Goal: Task Accomplishment & Management: Use online tool/utility

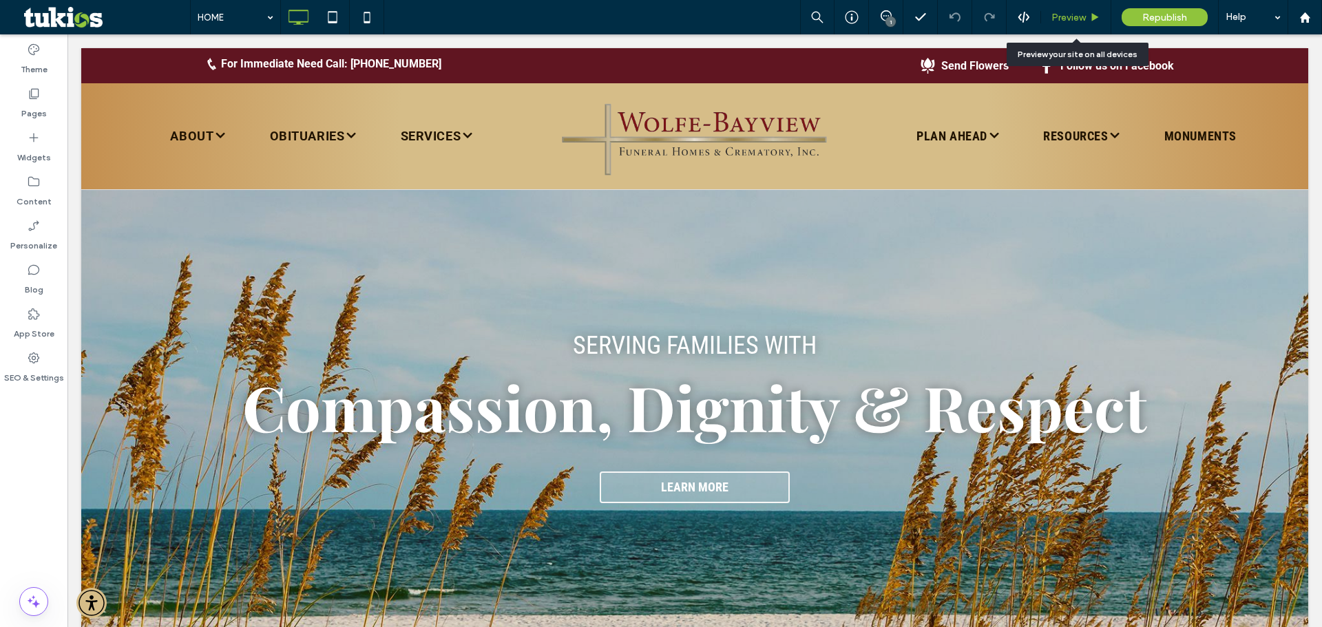
click at [1066, 20] on span "Preview" at bounding box center [1068, 18] width 34 height 12
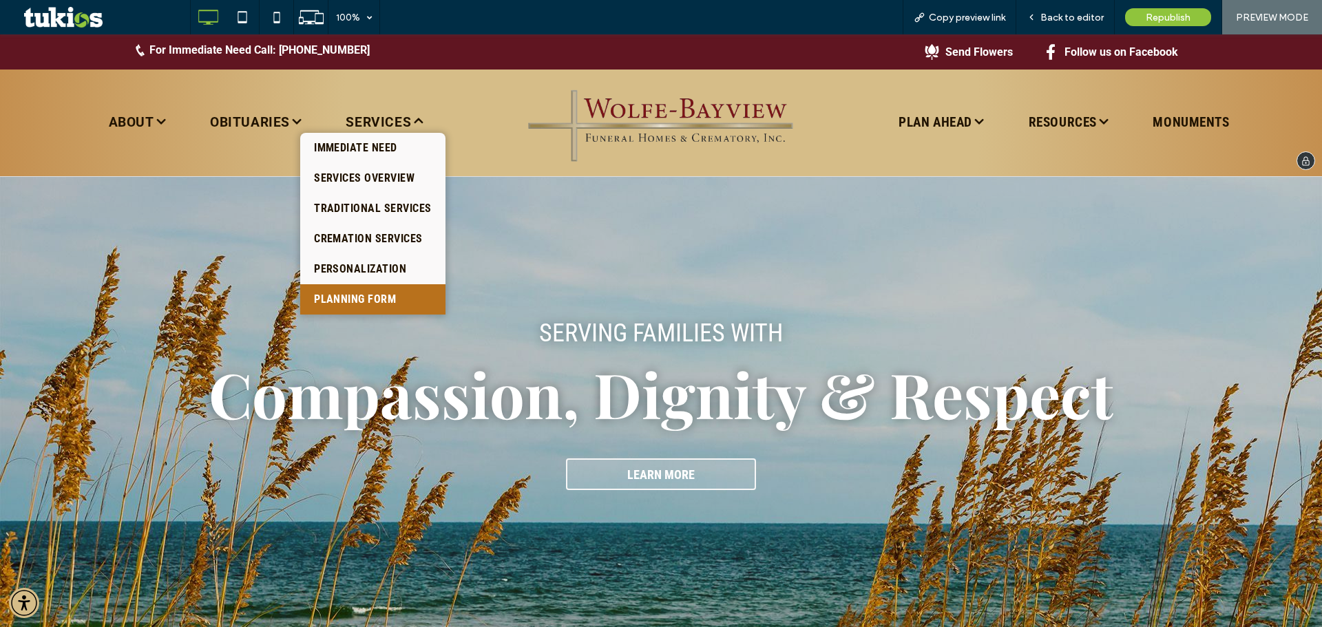
click at [368, 295] on span "PLANNING FORM" at bounding box center [355, 299] width 82 height 17
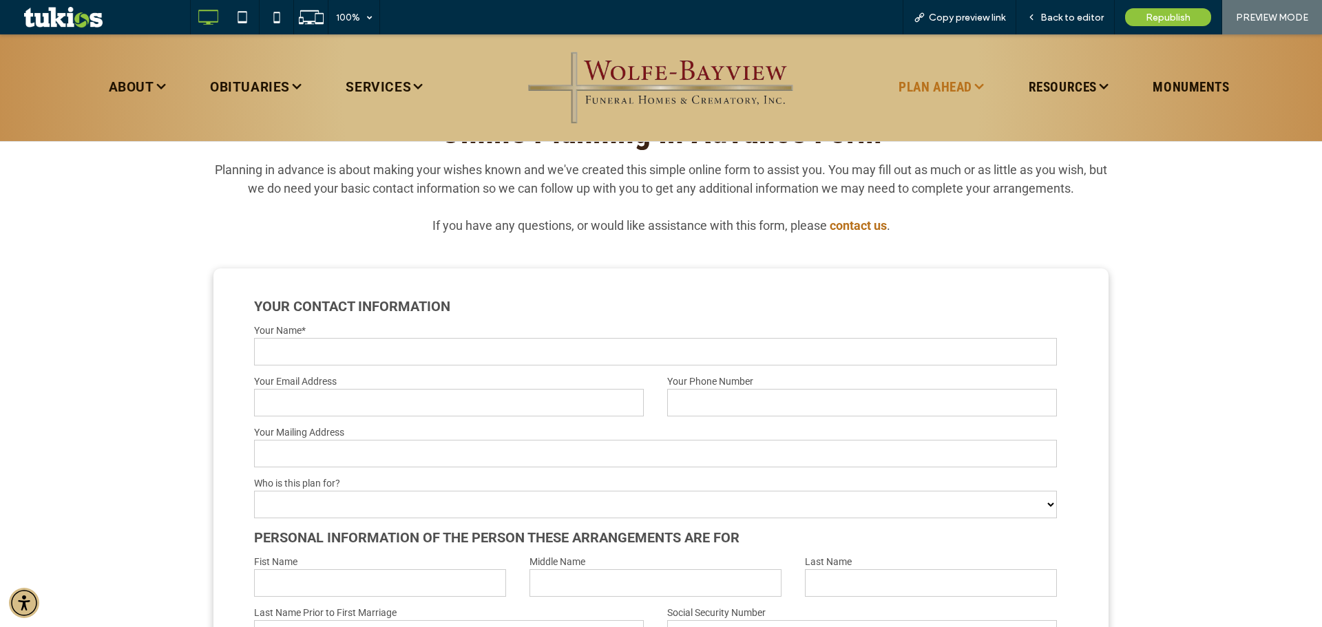
scroll to position [688, 0]
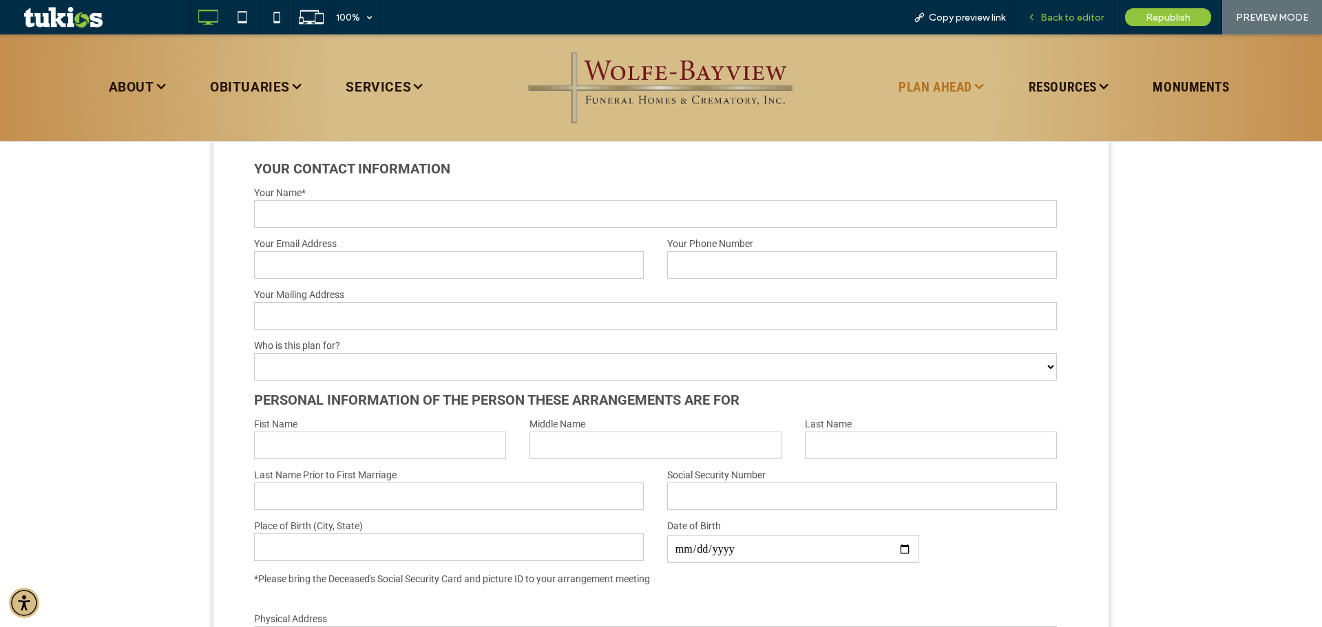
click at [1079, 16] on span "Back to editor" at bounding box center [1071, 18] width 63 height 12
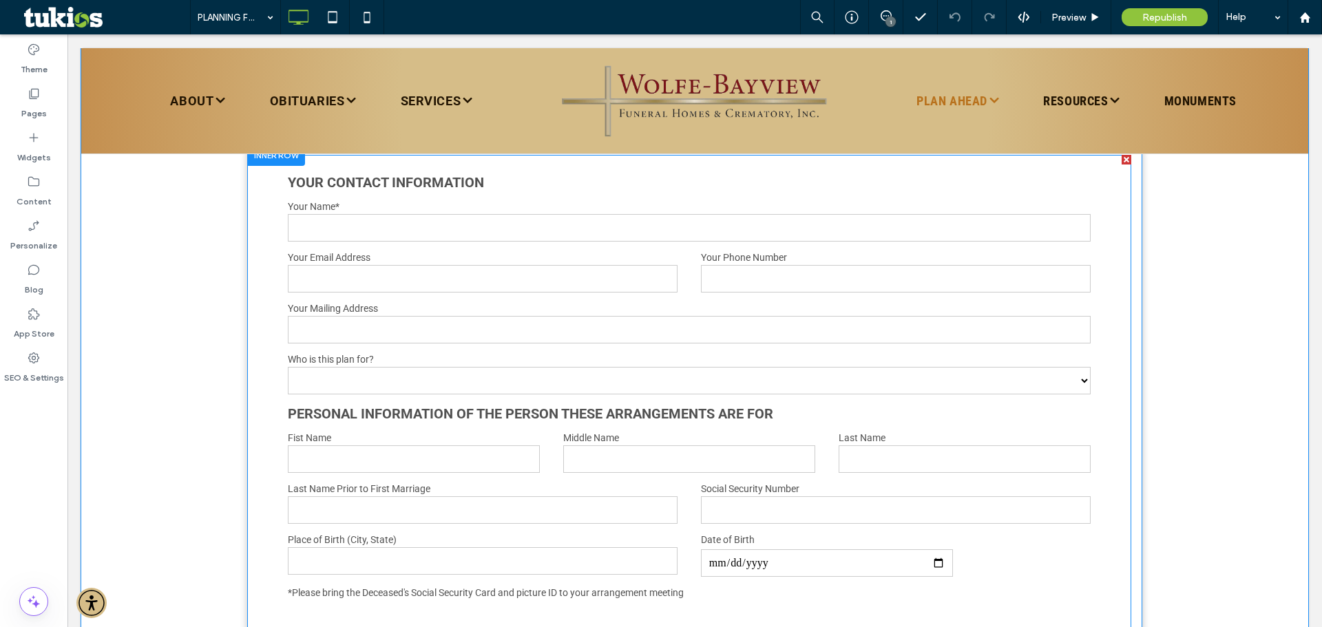
click at [609, 321] on input "text" at bounding box center [689, 330] width 803 height 28
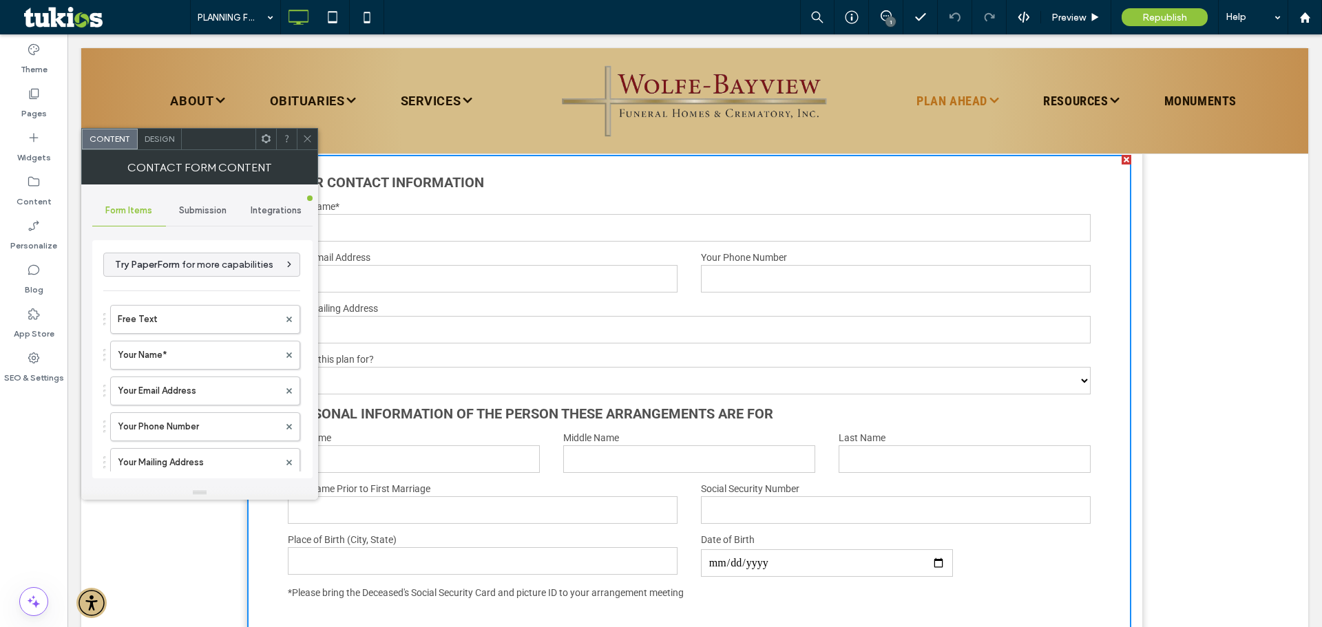
type input "**********"
click at [312, 136] on div at bounding box center [307, 139] width 21 height 21
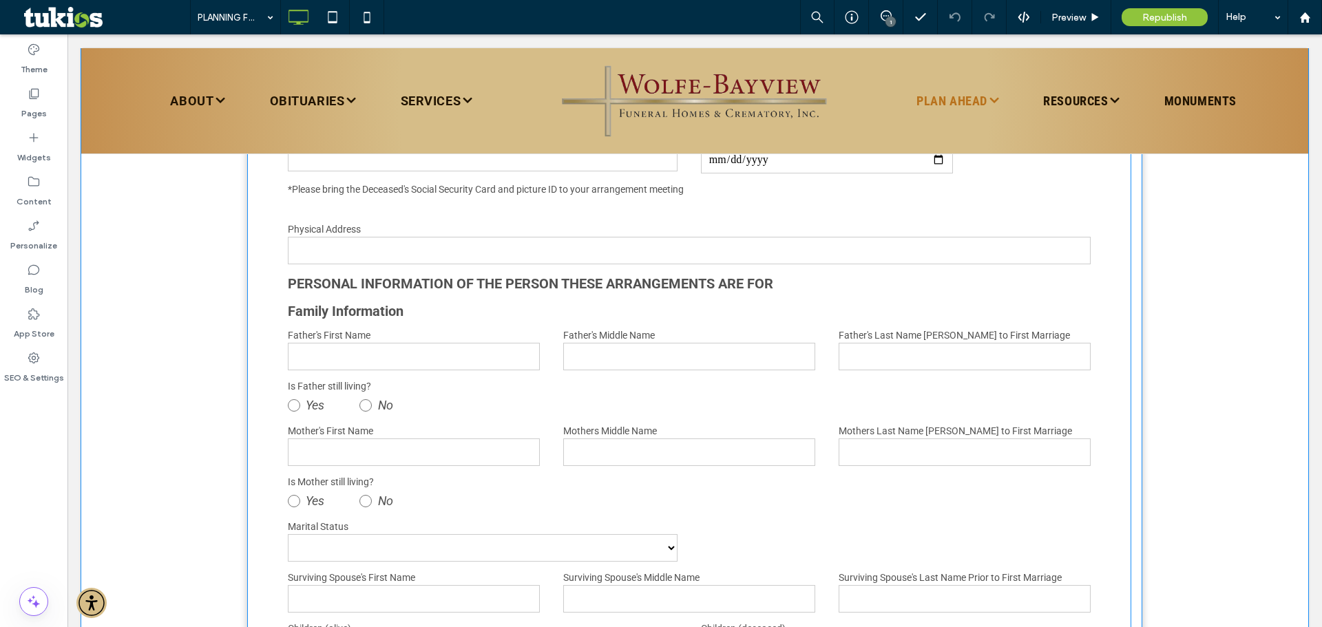
scroll to position [1170, 0]
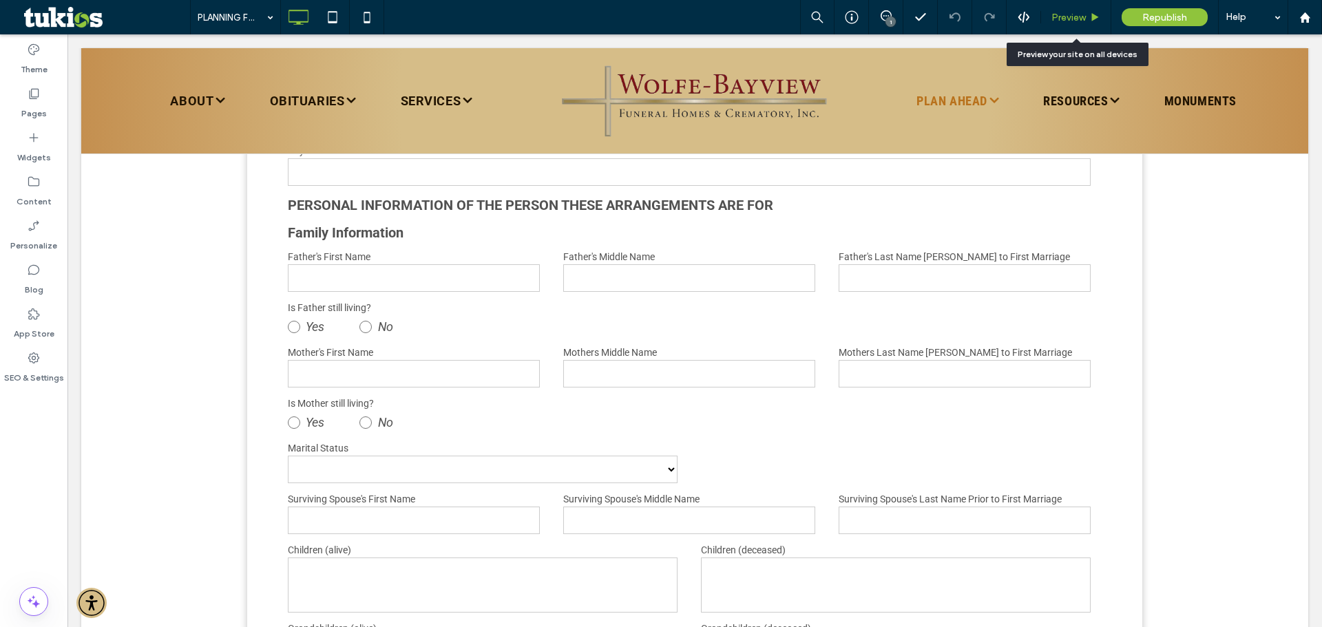
click at [1061, 20] on span "Preview" at bounding box center [1068, 18] width 34 height 12
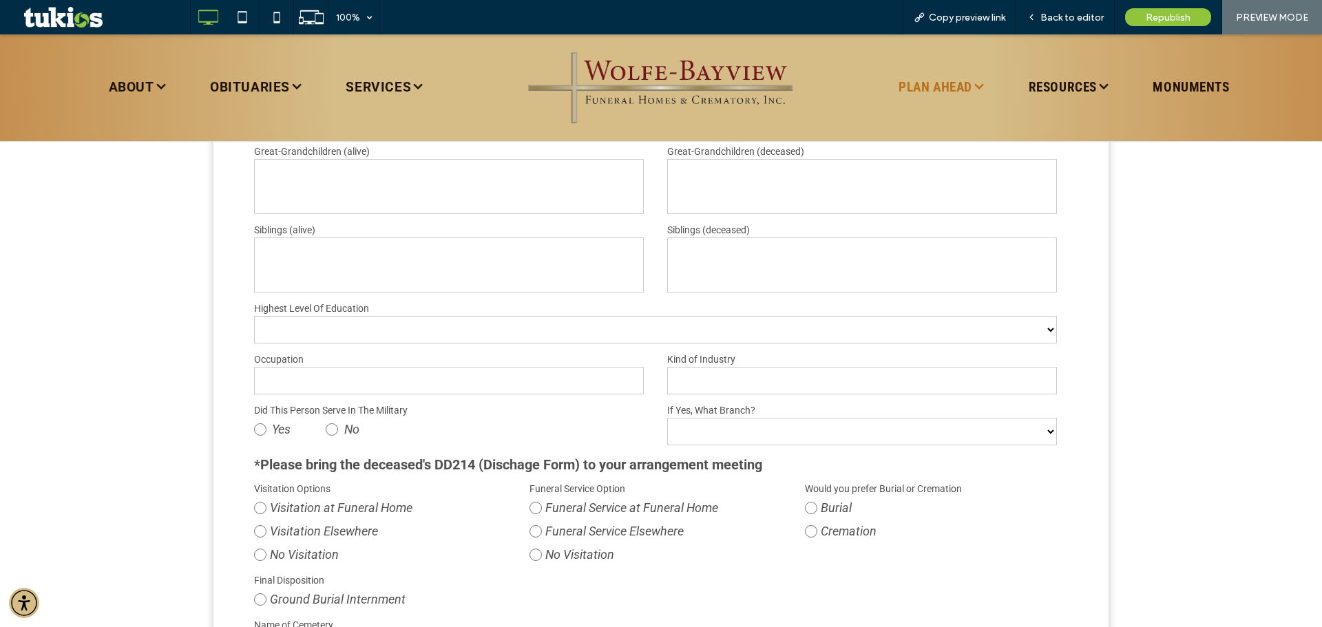
scroll to position [1721, 0]
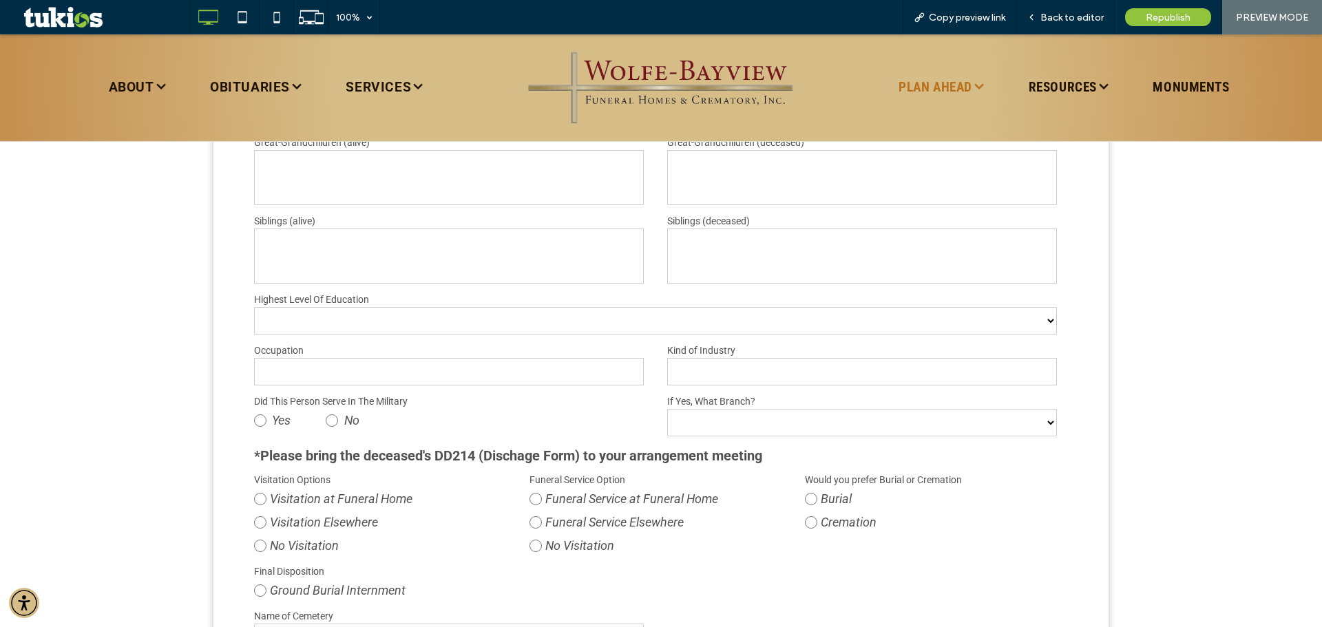
click at [390, 450] on p "*Please bring the deceased's DD214 (Dischage Form) to your arrangement meeting" at bounding box center [655, 455] width 803 height 21
click at [470, 330] on select "**********" at bounding box center [655, 321] width 803 height 28
click at [242, 321] on div "**********" at bounding box center [655, 315] width 826 height 44
click at [1083, 14] on span "Back to editor" at bounding box center [1071, 18] width 63 height 12
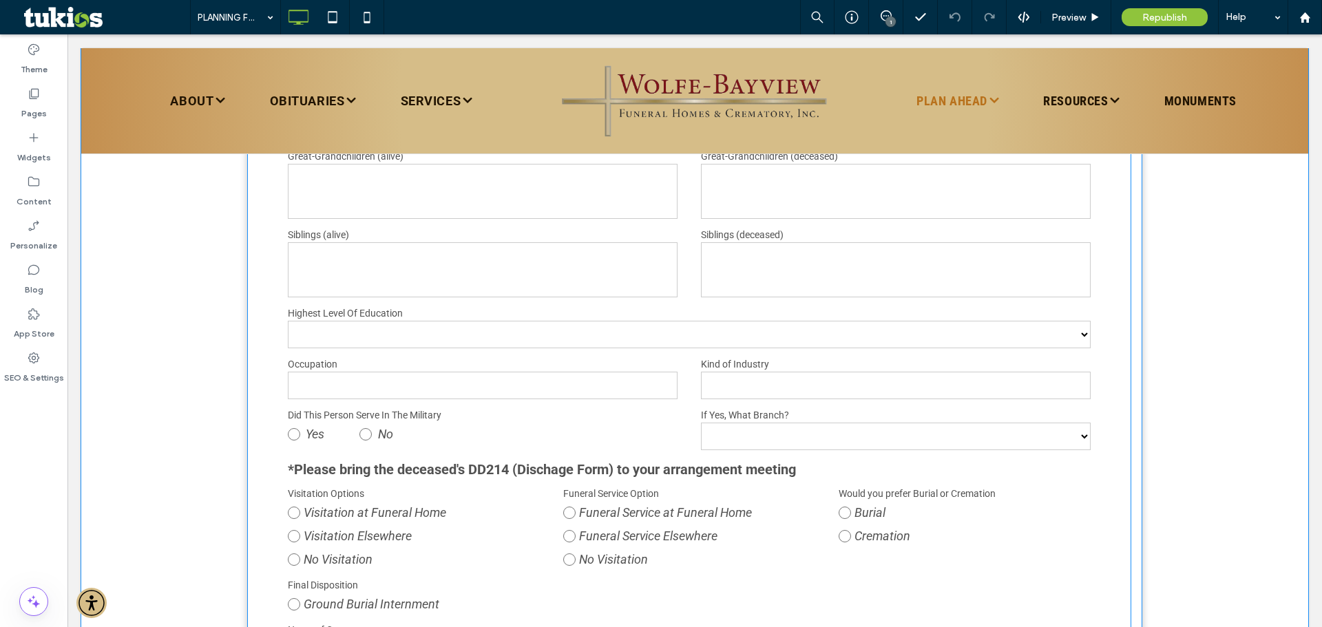
click at [470, 464] on p "*Please bring the deceased's DD214 (Dischage Form) to your arrangement meeting" at bounding box center [689, 469] width 803 height 21
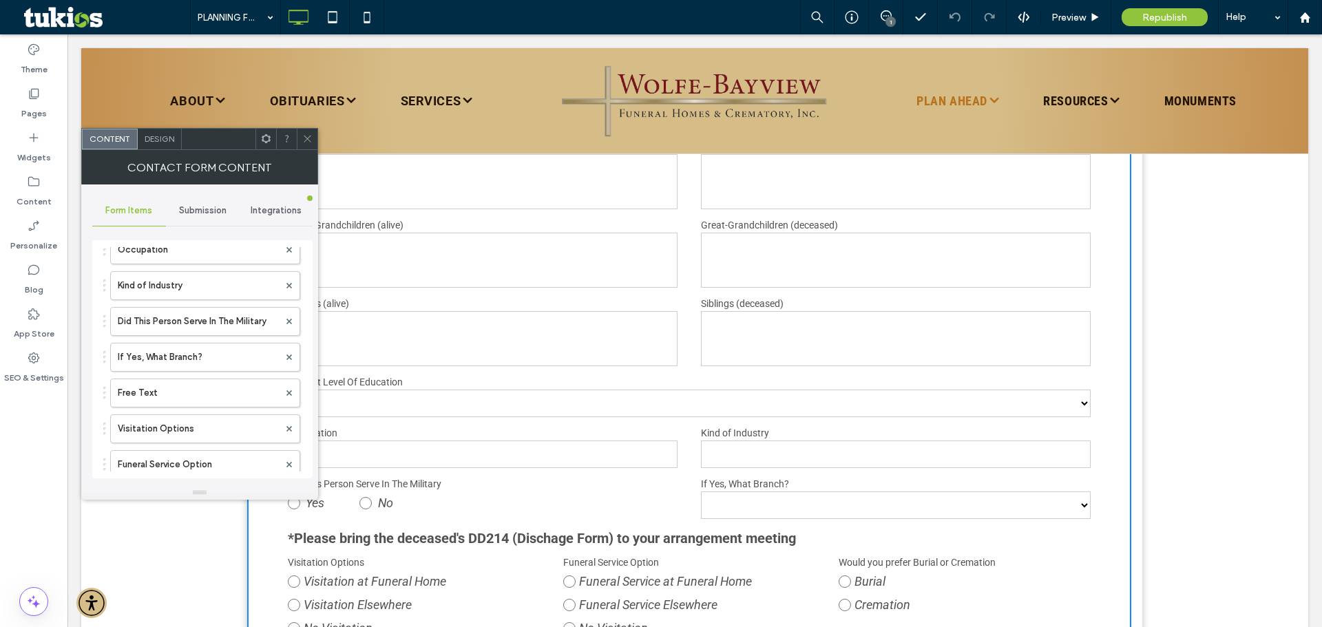
scroll to position [1445, 0]
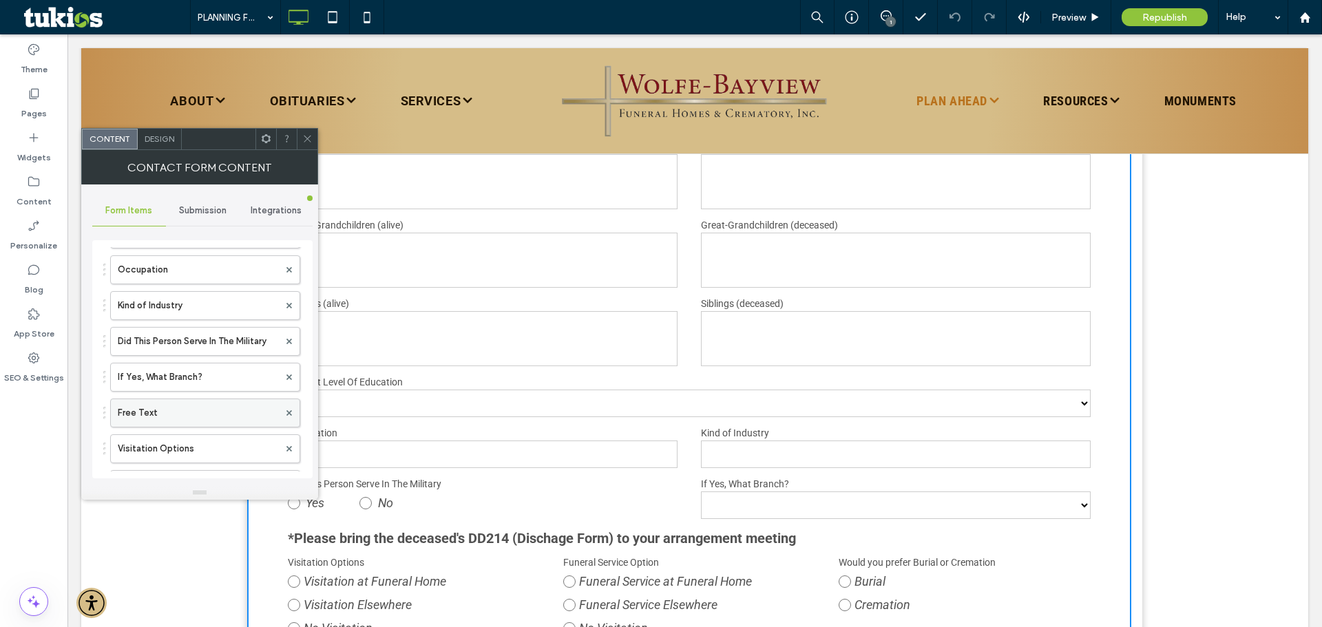
click at [187, 404] on label "Free Text" at bounding box center [198, 413] width 161 height 28
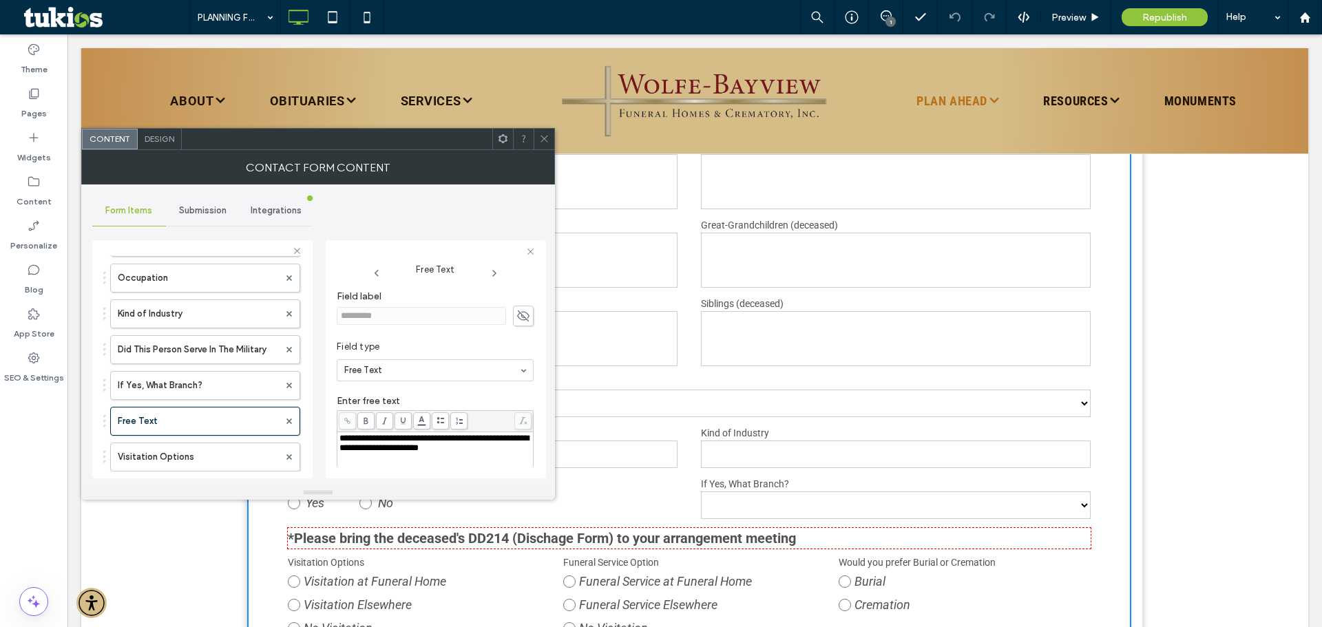
click at [372, 452] on span "**********" at bounding box center [433, 443] width 189 height 19
click at [385, 453] on div "**********" at bounding box center [435, 443] width 192 height 19
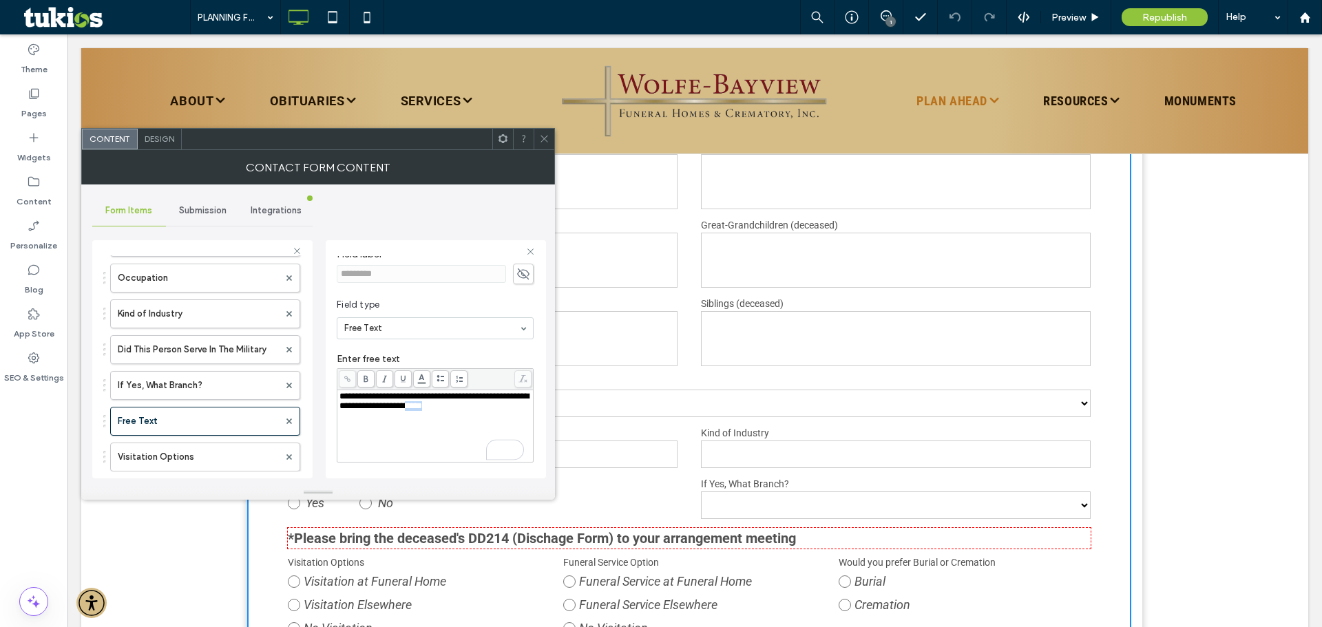
scroll to position [52, 0]
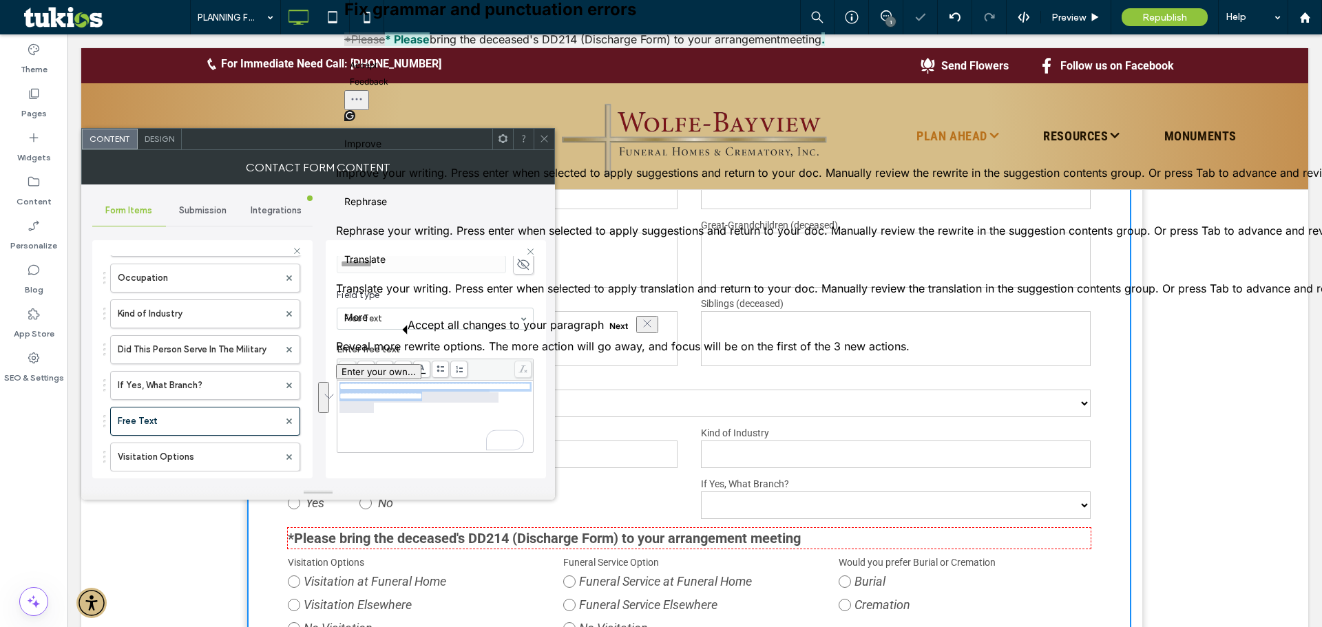
drag, startPoint x: 385, startPoint y: 459, endPoint x: 333, endPoint y: 388, distance: 87.7
click at [312, 388] on div "Form Items Submission Integrations Try PaperForm for more capabilities Free Tex…" at bounding box center [202, 334] width 220 height 301
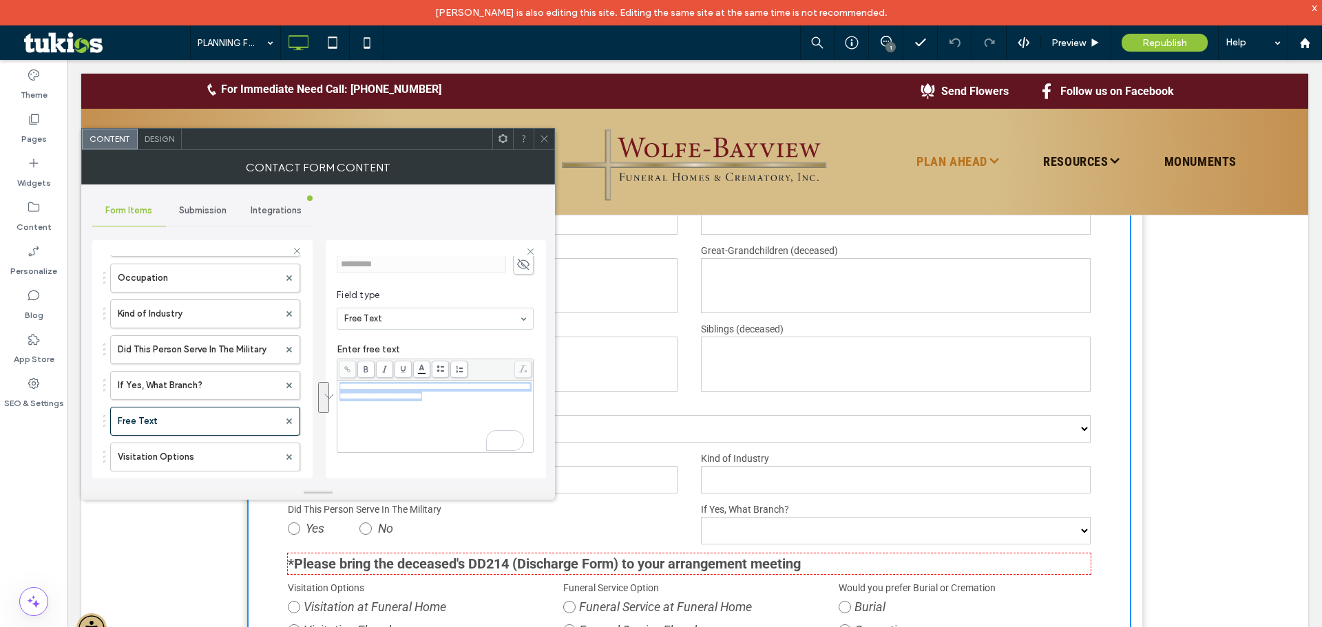
click at [425, 367] on body "[PERSON_NAME] is also editing this site. Editing the same site at the same time…" at bounding box center [661, 313] width 1322 height 627
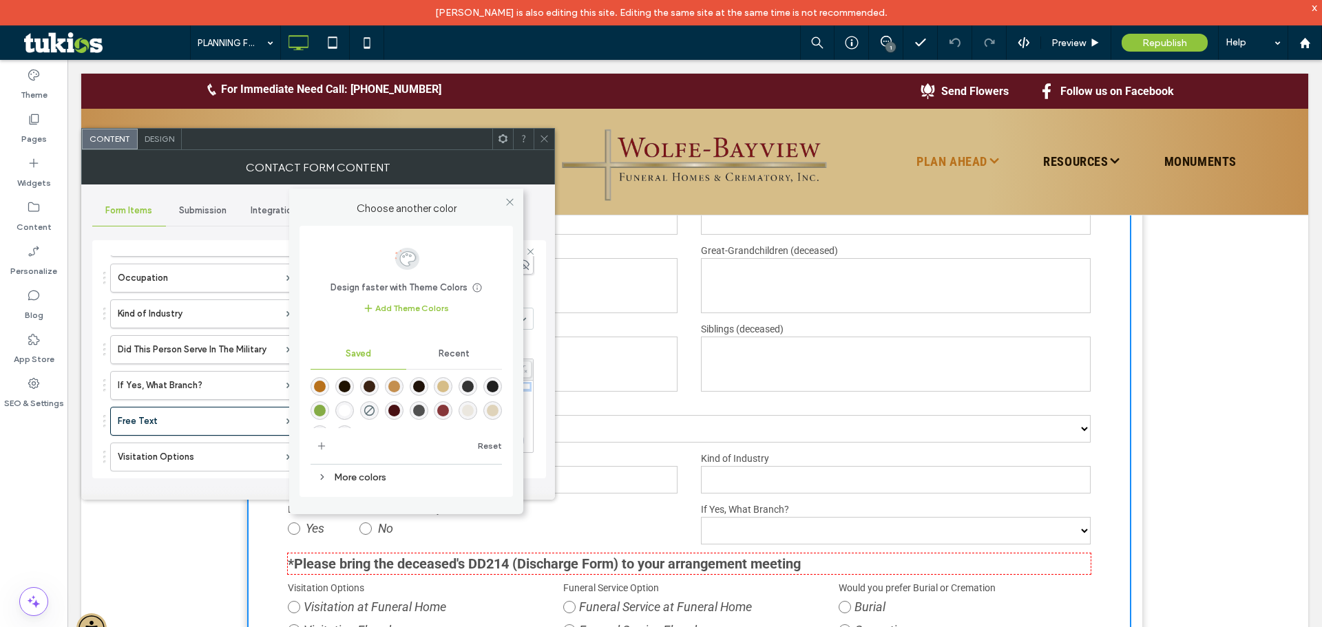
scroll to position [0, 0]
click at [508, 203] on icon at bounding box center [510, 202] width 10 height 10
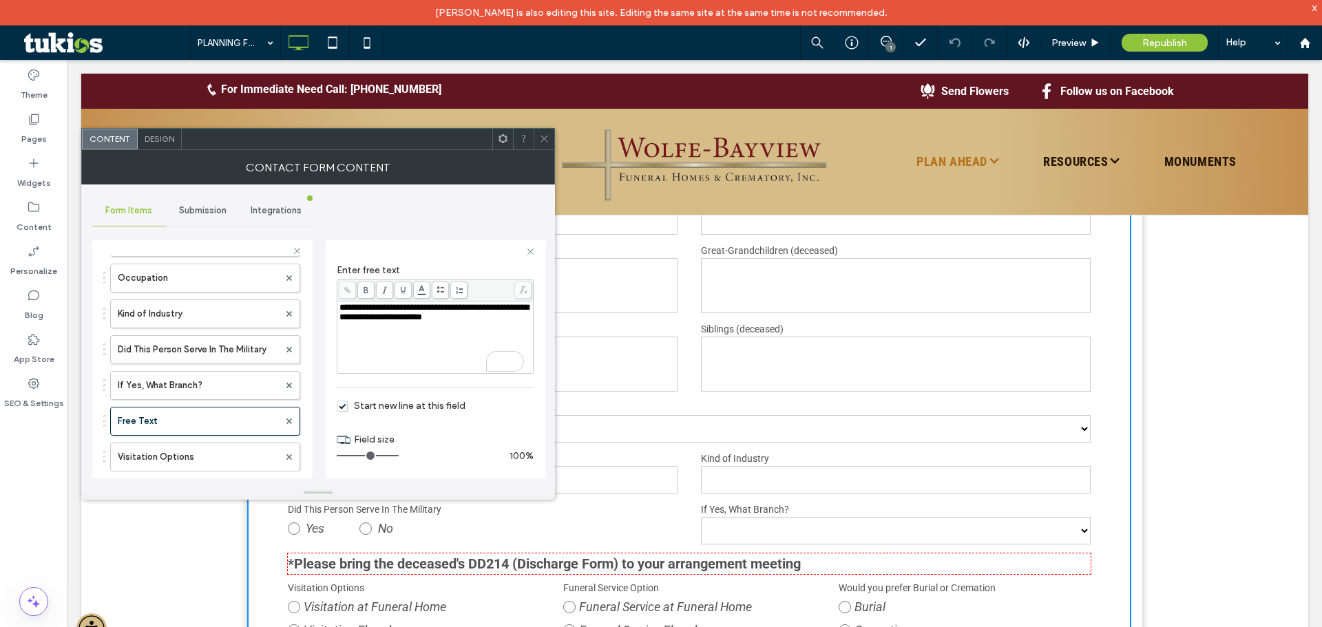
scroll to position [132, 0]
click at [393, 454] on input "range" at bounding box center [368, 454] width 62 height 1
drag, startPoint x: 393, startPoint y: 453, endPoint x: 385, endPoint y: 456, distance: 8.9
click at [385, 455] on input "range" at bounding box center [368, 454] width 62 height 1
click at [507, 543] on form "Free Text YOUR CONTACT INFORMATION Your Name* Your Email Address Your Phone Num…" at bounding box center [689, 336] width 826 height 2238
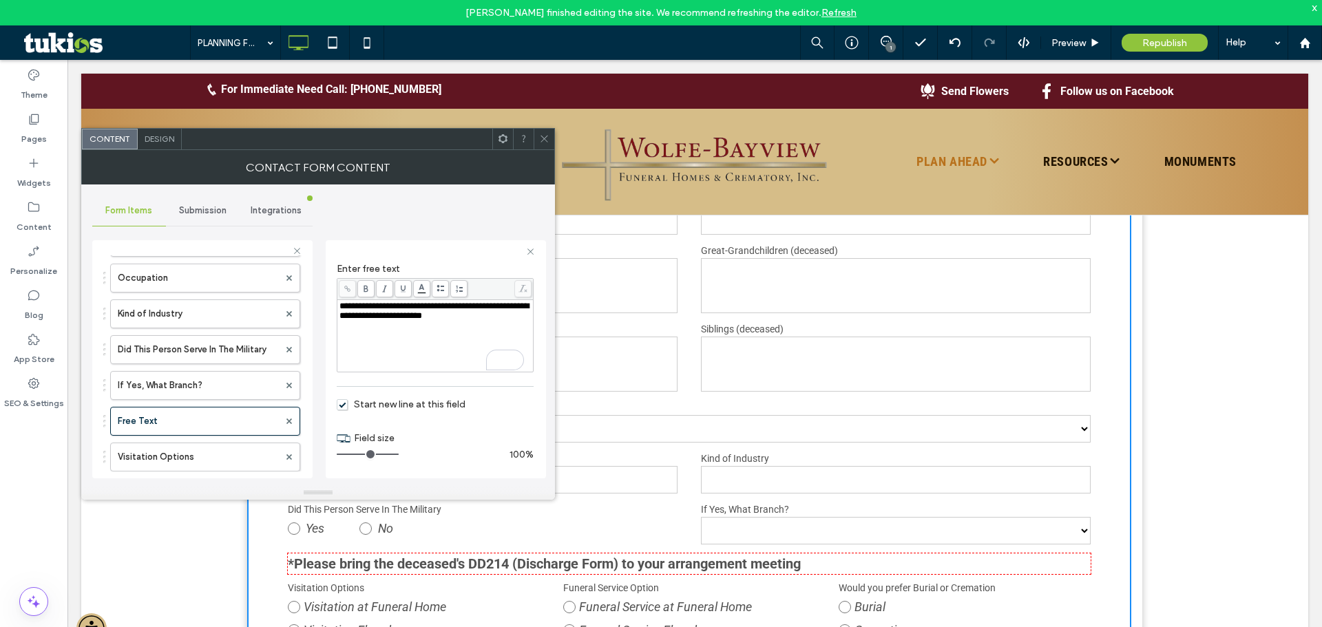
drag, startPoint x: 385, startPoint y: 453, endPoint x: 395, endPoint y: 452, distance: 10.4
click at [395, 454] on input "range" at bounding box center [368, 454] width 62 height 1
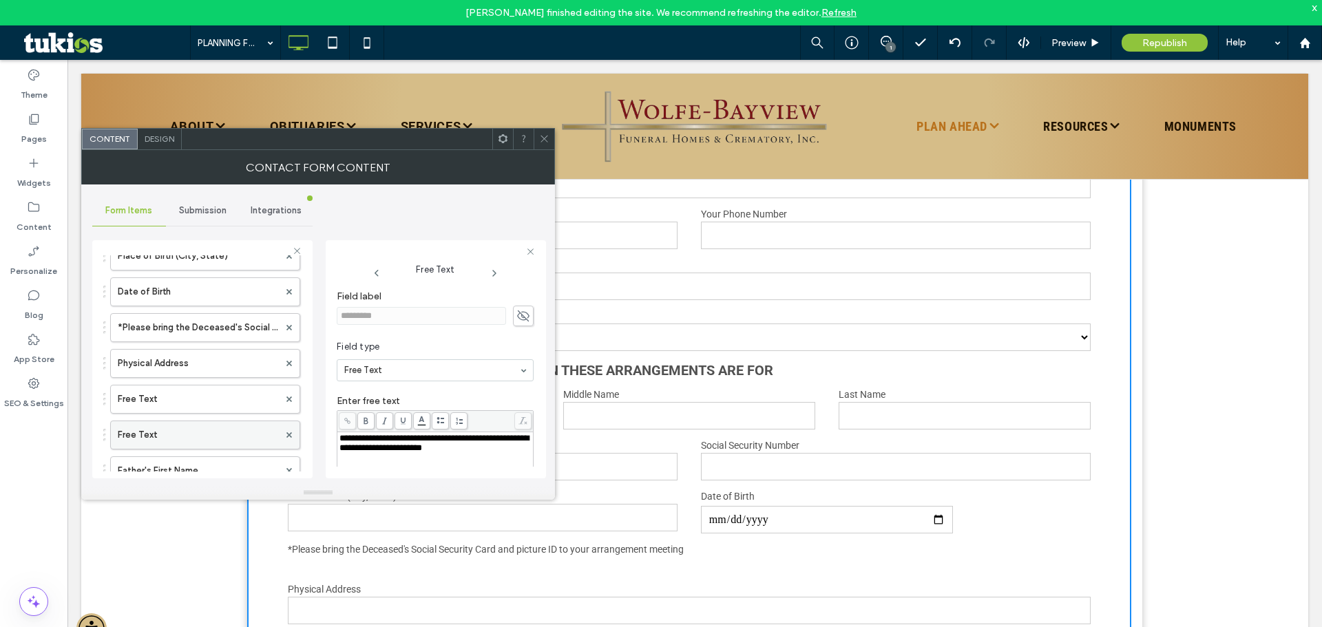
scroll to position [482, 0]
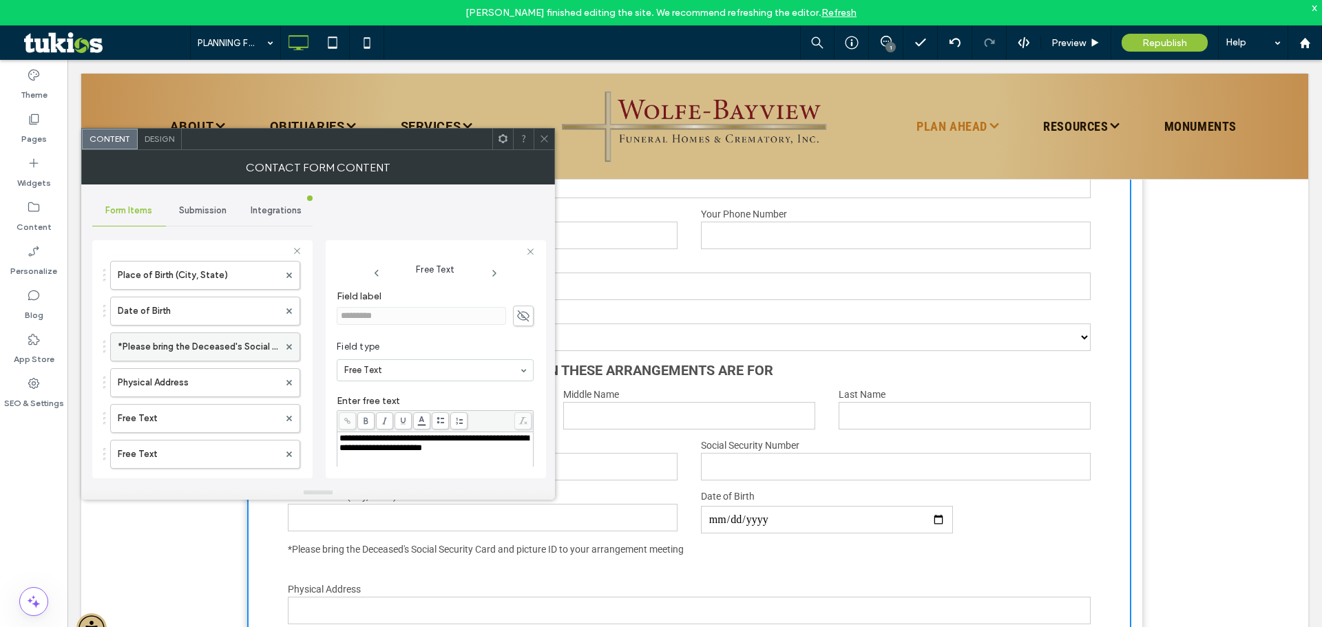
click at [191, 346] on label "*Please bring the Deceased's Social Security Card and picture ID to your arrang…" at bounding box center [198, 347] width 161 height 28
type input "**"
click at [365, 422] on icon at bounding box center [366, 421] width 8 height 8
click at [379, 453] on div "**********" at bounding box center [435, 443] width 192 height 19
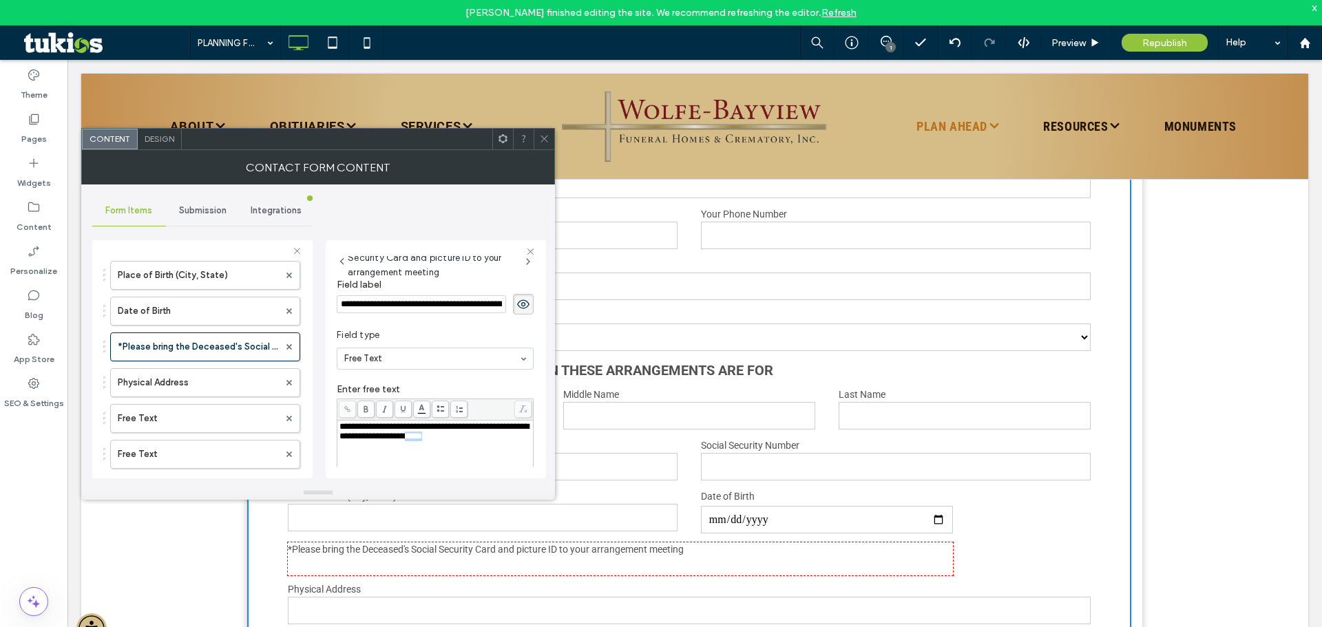
scroll to position [12, 0]
drag, startPoint x: 379, startPoint y: 459, endPoint x: 341, endPoint y: 428, distance: 48.4
click at [341, 428] on div "**********" at bounding box center [435, 431] width 192 height 19
click at [365, 413] on span at bounding box center [365, 409] width 17 height 17
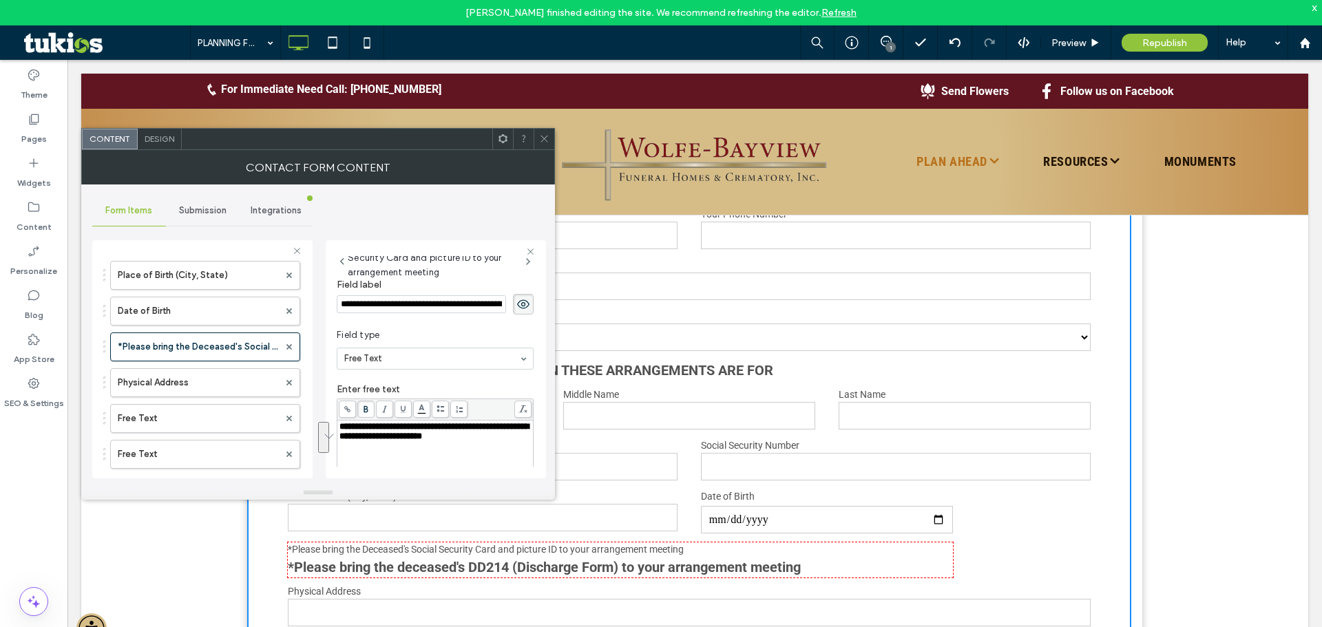
click at [421, 388] on label "Enter free text" at bounding box center [435, 390] width 197 height 15
click at [418, 441] on div "**********" at bounding box center [435, 431] width 192 height 19
click at [410, 381] on div "Enter free text" at bounding box center [435, 438] width 197 height 123
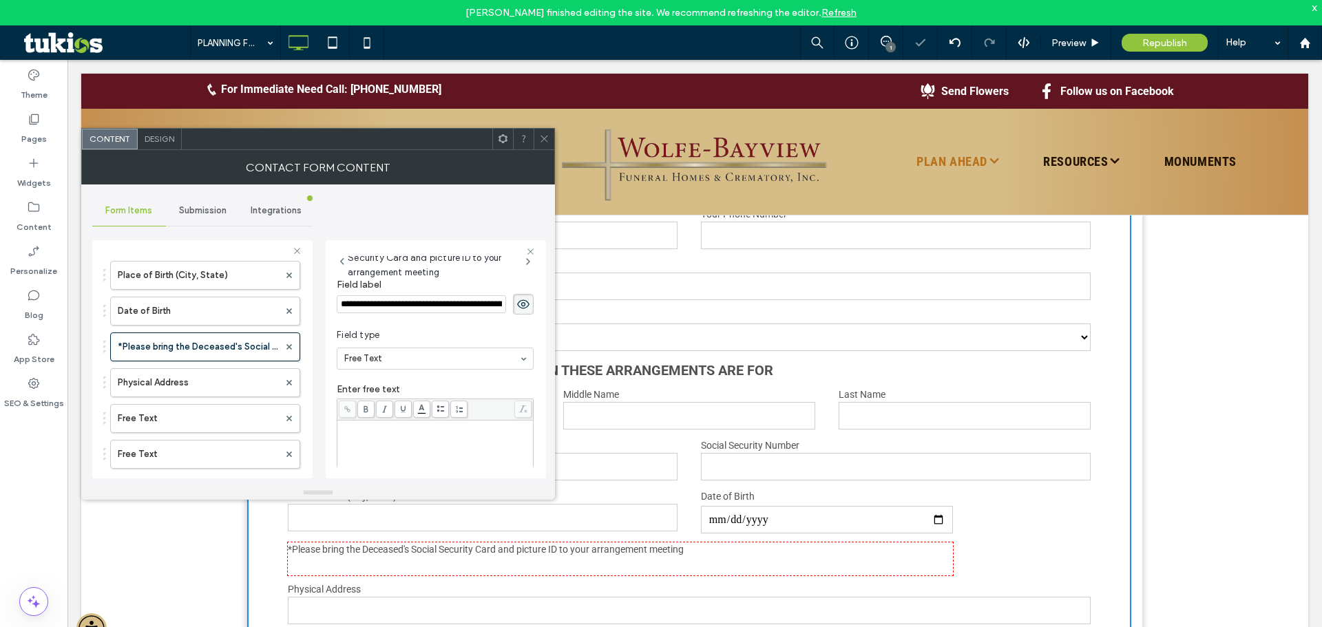
scroll to position [0, 0]
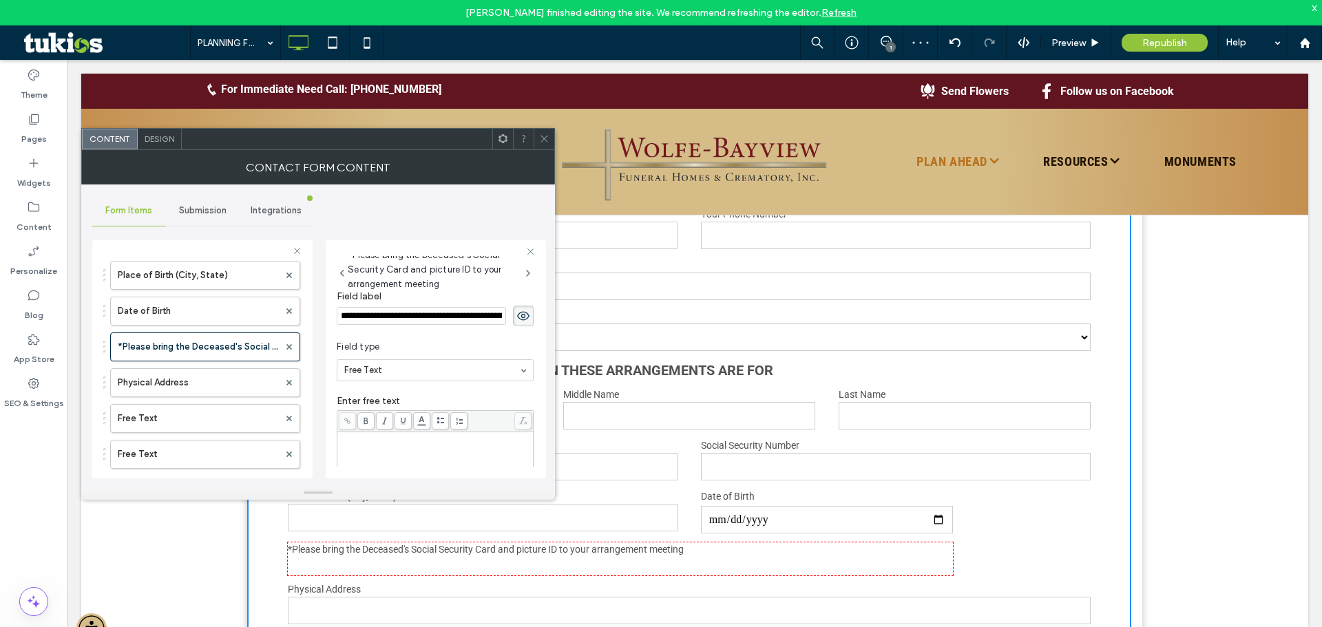
click at [404, 316] on input "**********" at bounding box center [421, 316] width 169 height 18
click at [384, 447] on div "To enrich screen reader interactions, please activate Accessibility in Grammarl…" at bounding box center [435, 468] width 192 height 69
click at [425, 393] on div "**********" at bounding box center [435, 449] width 197 height 123
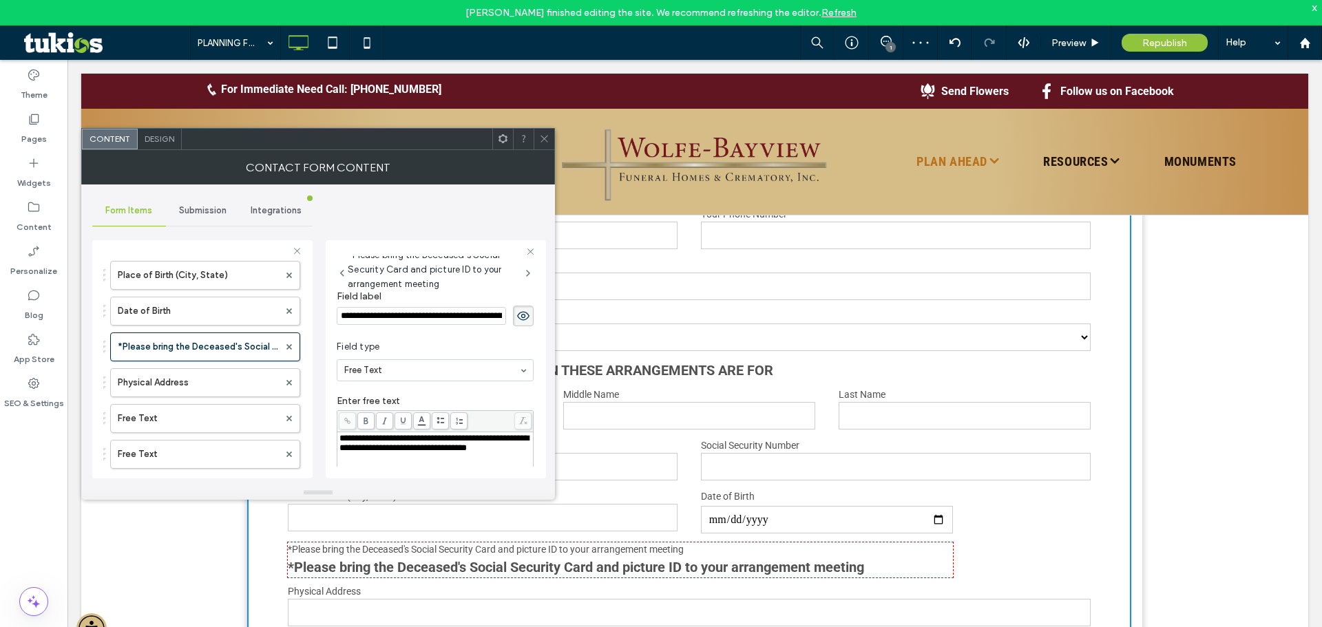
click at [446, 323] on input "**********" at bounding box center [421, 316] width 169 height 18
click at [428, 343] on span "Field type" at bounding box center [432, 347] width 191 height 14
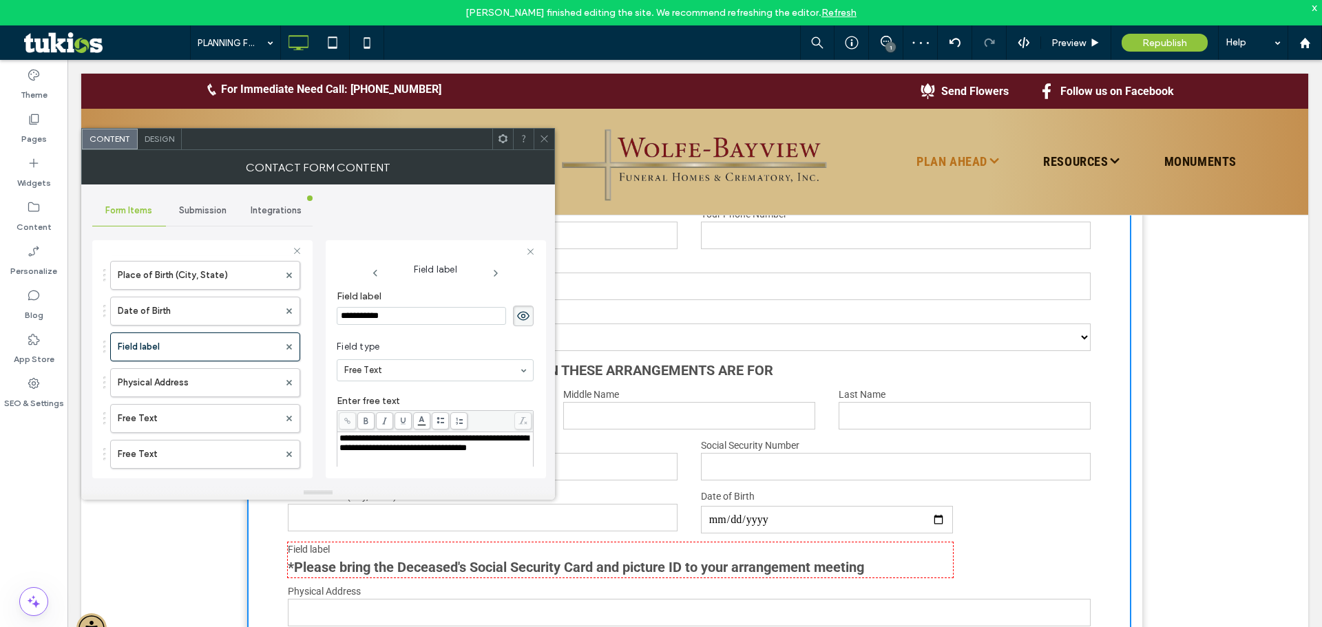
click at [516, 312] on icon at bounding box center [523, 315] width 14 height 15
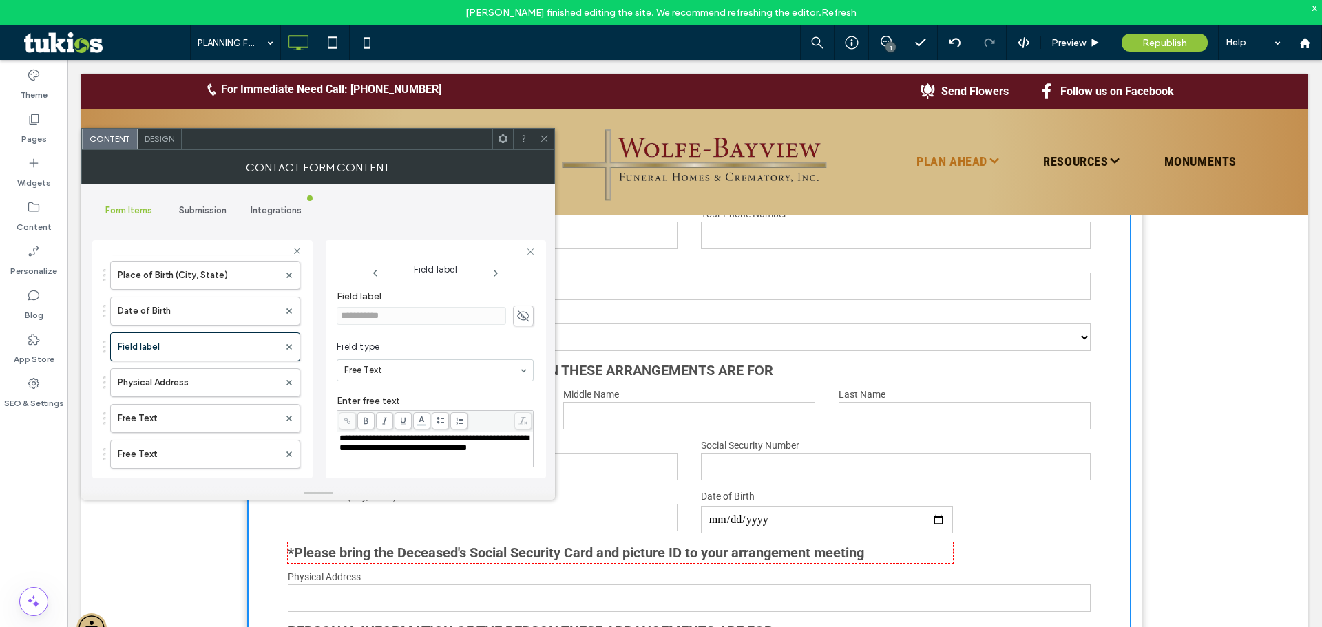
click at [518, 420] on icon at bounding box center [522, 421] width 9 height 8
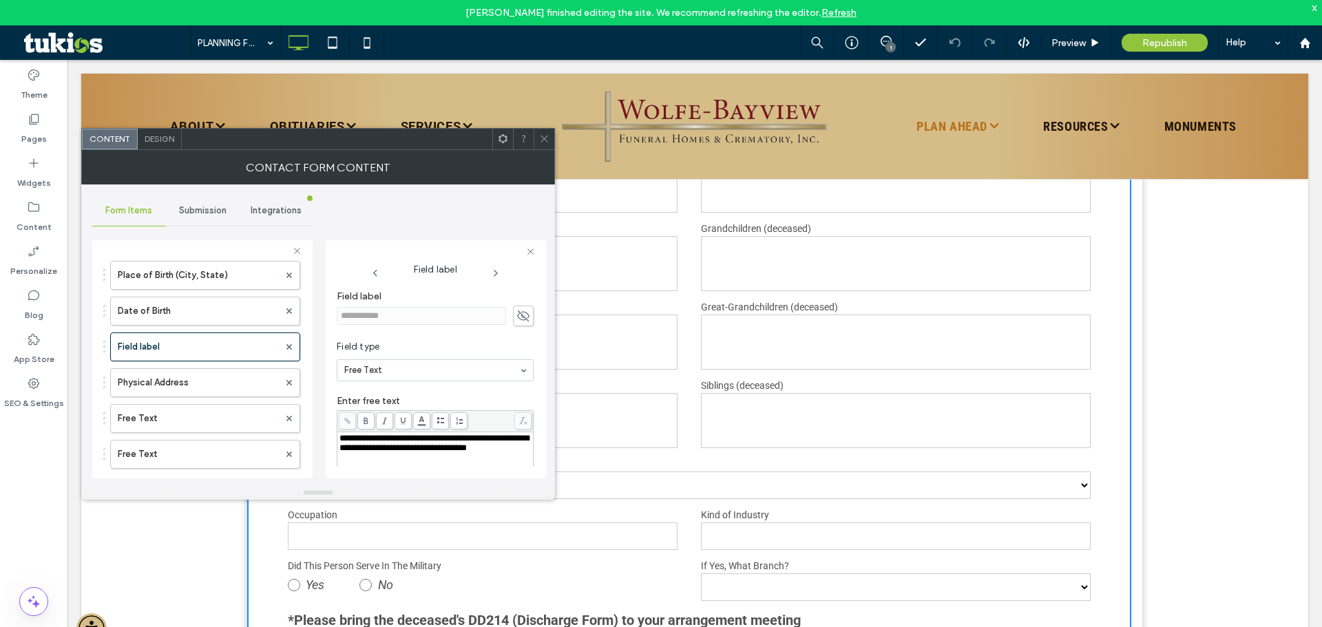
scroll to position [1652, 0]
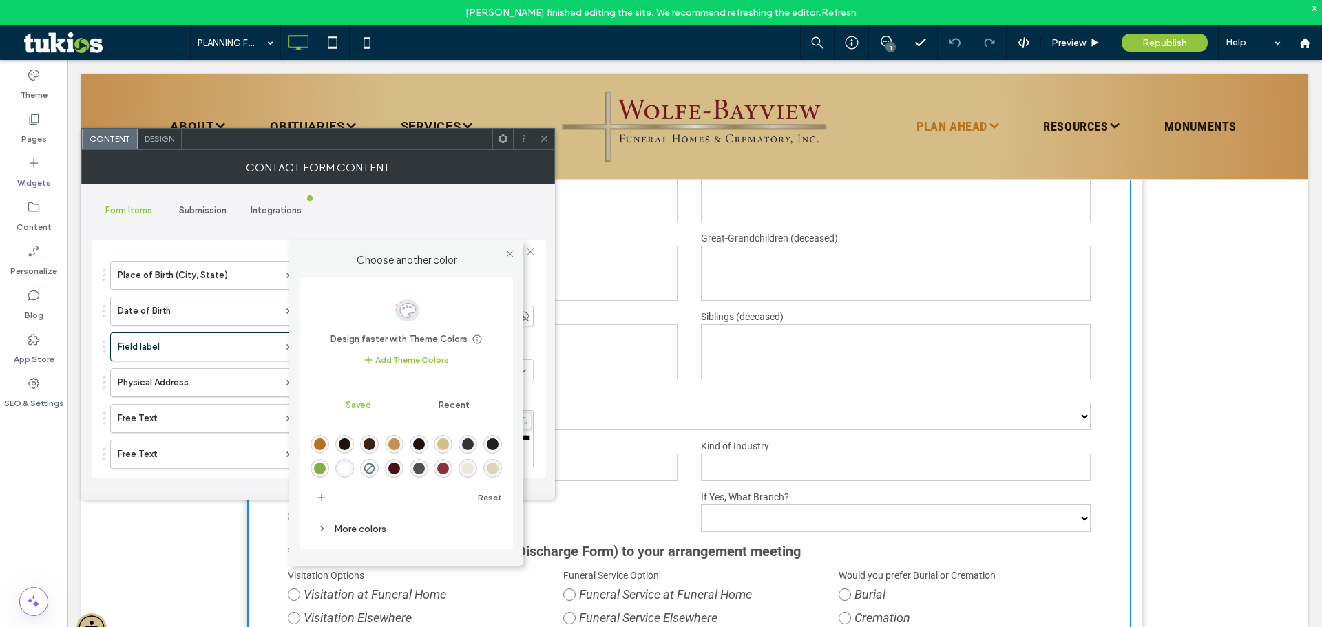
click at [420, 423] on body "[PERSON_NAME] finished editing the site. We recommend refreshing the editor. Re…" at bounding box center [661, 313] width 1322 height 627
click at [511, 256] on icon at bounding box center [510, 253] width 10 height 10
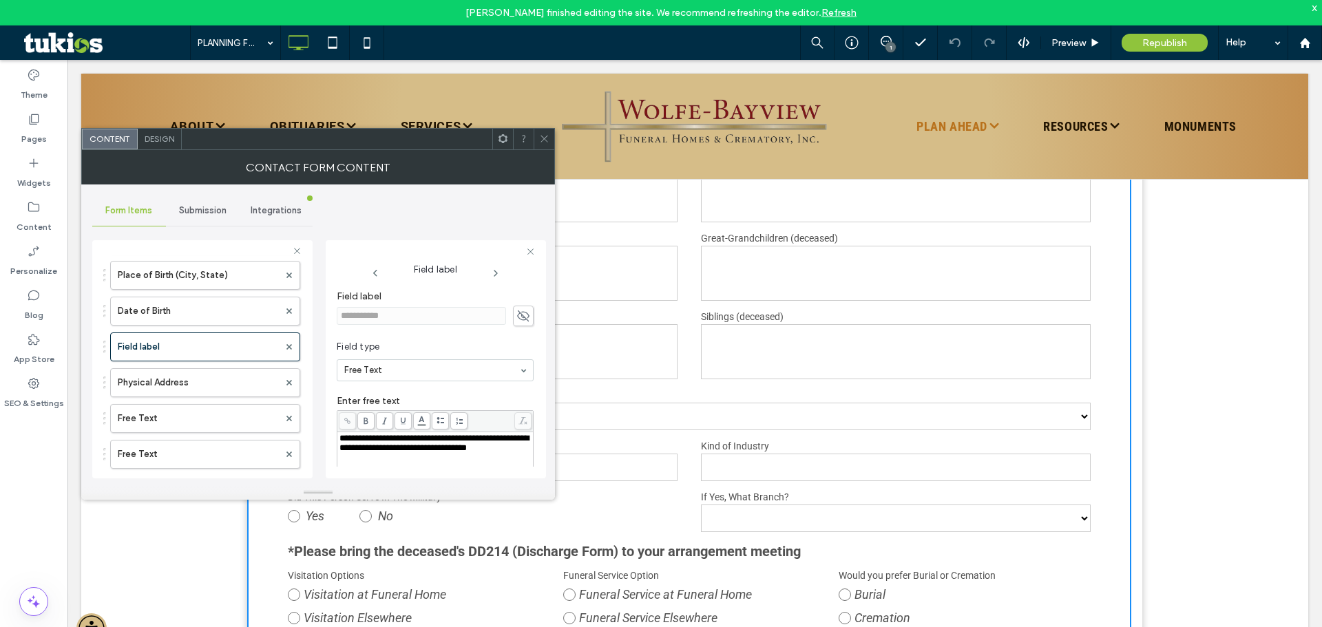
click at [407, 416] on span at bounding box center [402, 420] width 17 height 17
click at [385, 422] on icon at bounding box center [385, 421] width 8 height 8
click at [378, 420] on span at bounding box center [384, 420] width 17 height 17
click at [403, 423] on use at bounding box center [403, 421] width 5 height 7
click at [440, 421] on icon at bounding box center [440, 421] width 8 height 8
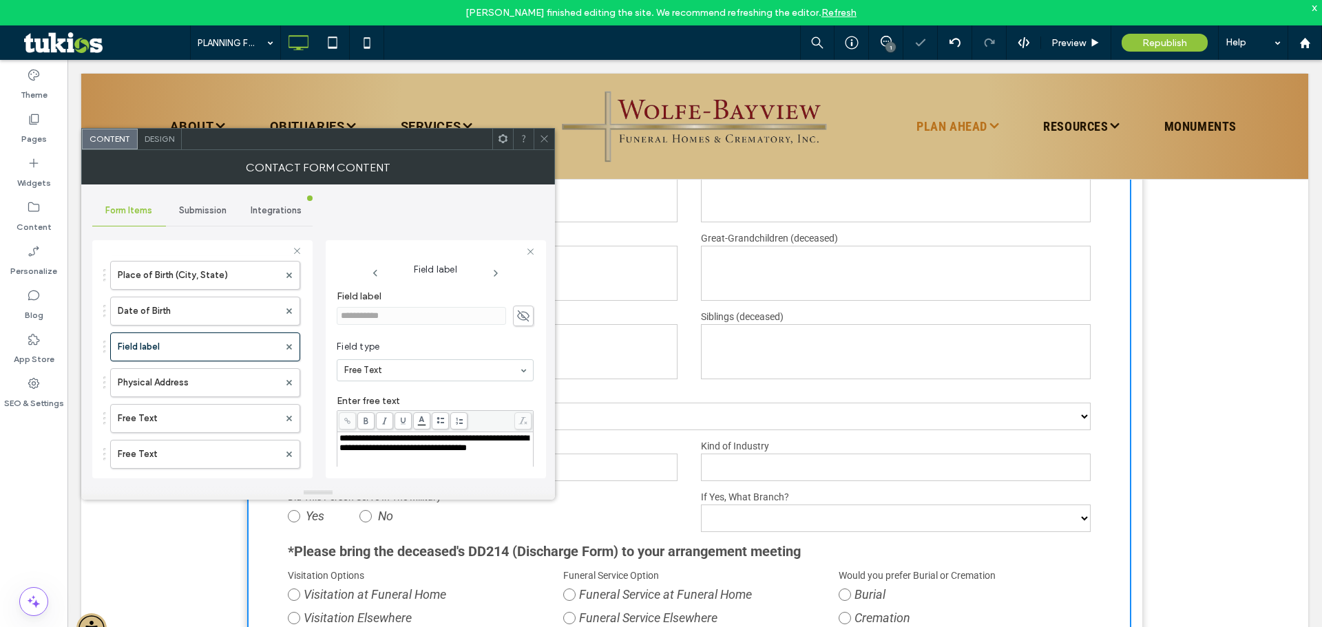
click at [440, 421] on icon at bounding box center [440, 421] width 8 height 8
click at [463, 421] on use at bounding box center [460, 422] width 8 height 8
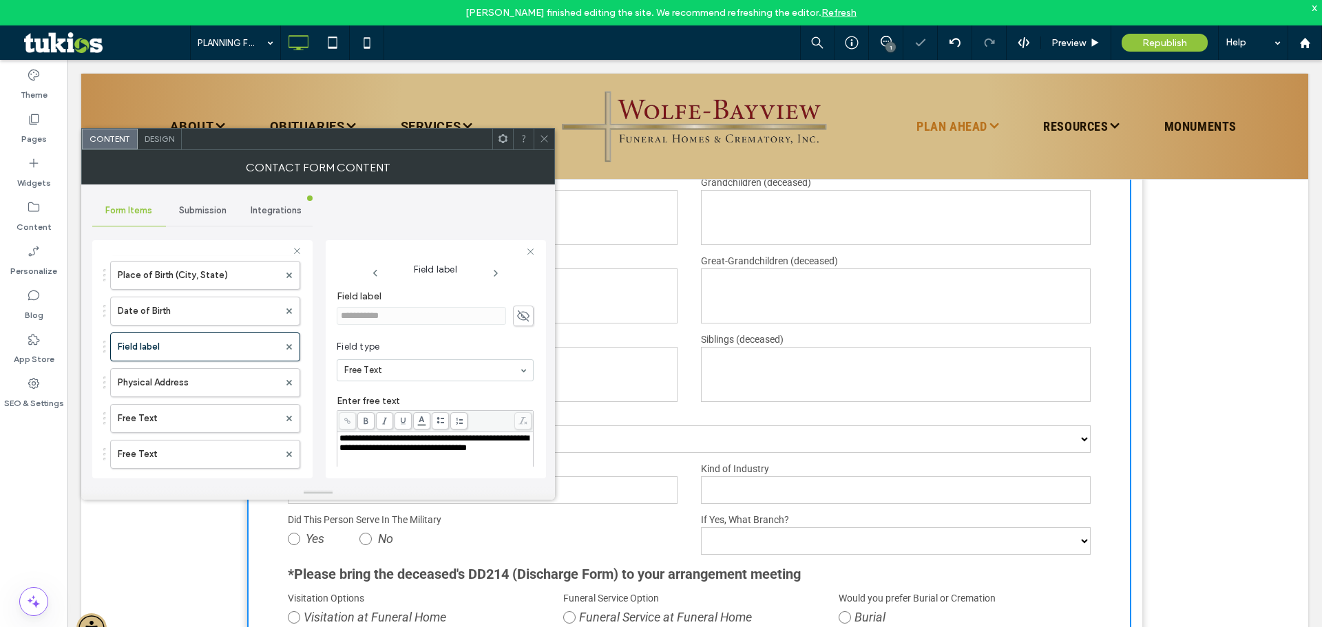
click at [463, 421] on use at bounding box center [460, 422] width 8 height 8
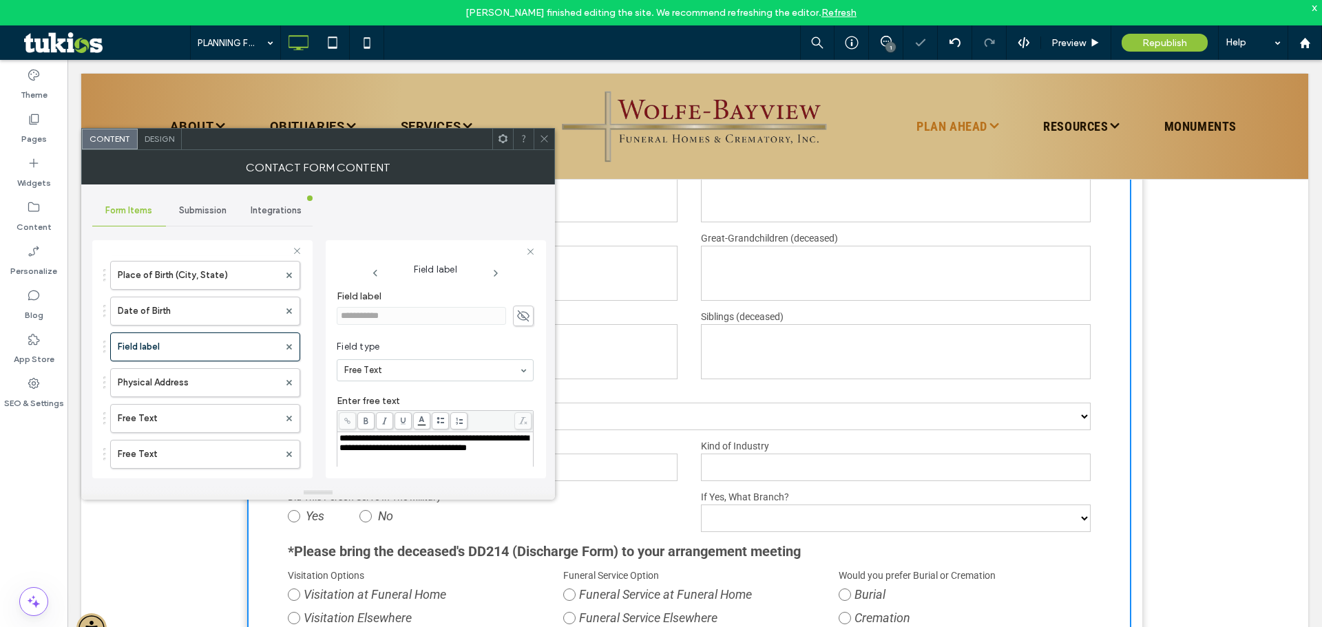
click at [349, 414] on span at bounding box center [347, 420] width 17 height 17
click at [347, 421] on use at bounding box center [347, 421] width 6 height 6
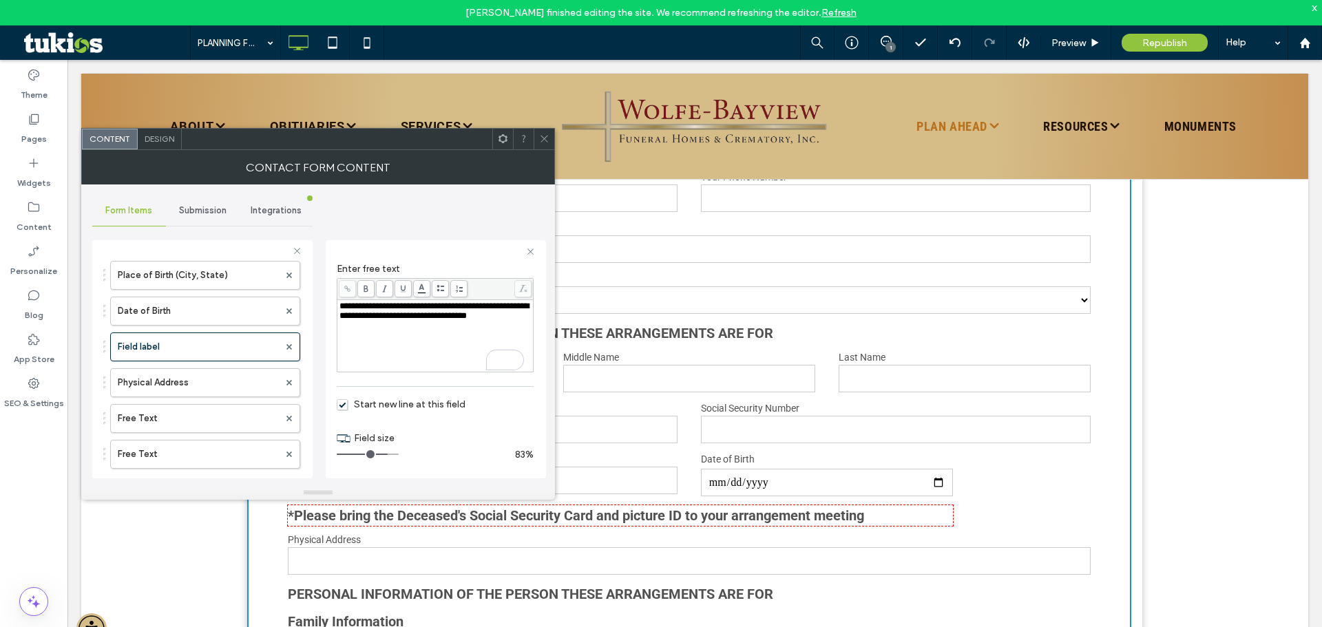
scroll to position [826, 0]
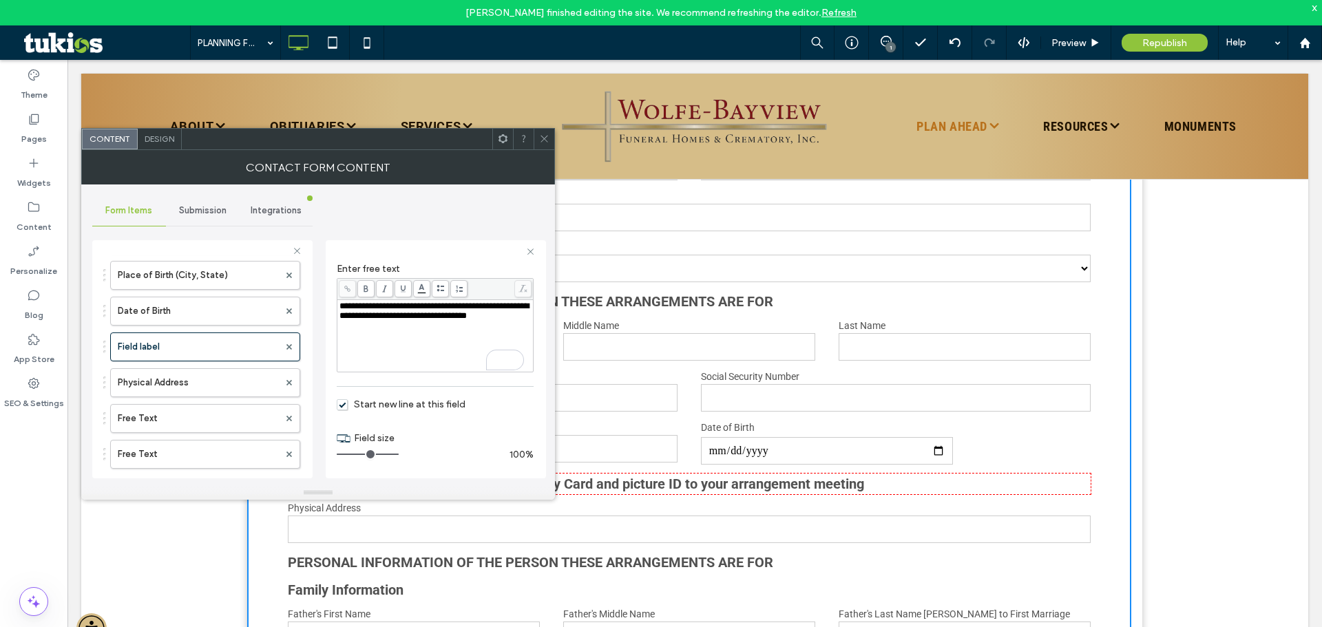
drag, startPoint x: 383, startPoint y: 454, endPoint x: 392, endPoint y: 449, distance: 9.9
type input "**"
click at [392, 454] on input "range" at bounding box center [368, 454] width 62 height 1
click at [542, 145] on span at bounding box center [544, 139] width 10 height 21
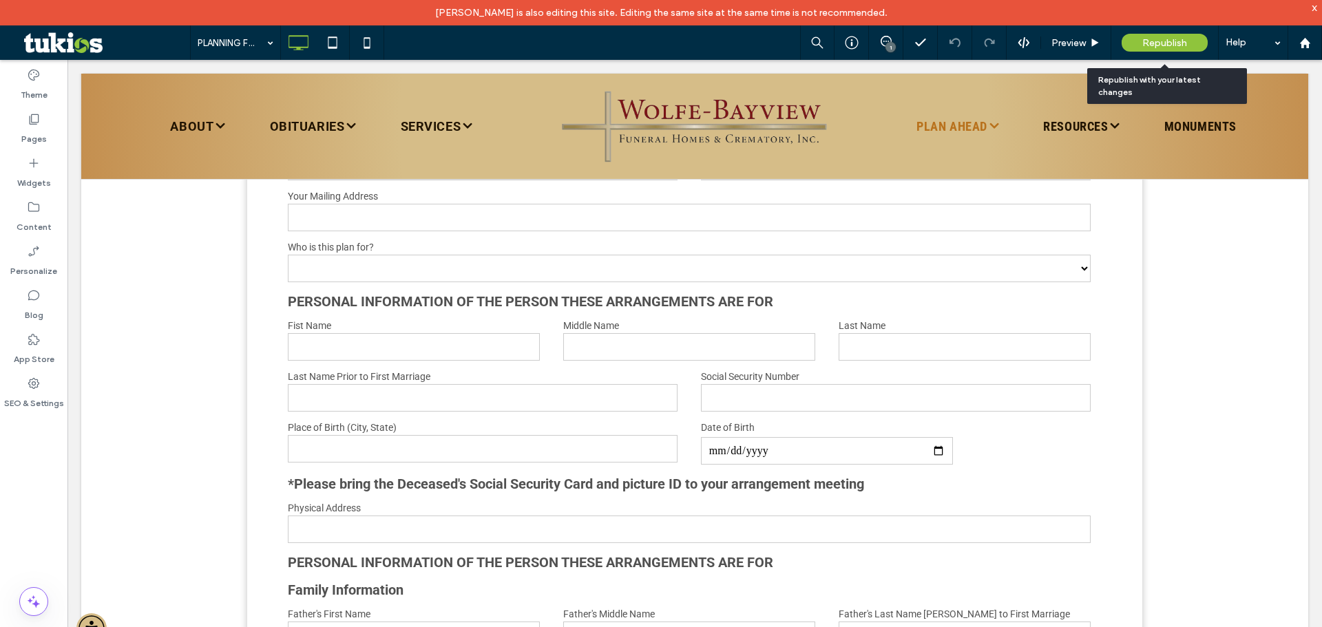
click at [1160, 45] on span "Republish" at bounding box center [1164, 43] width 45 height 12
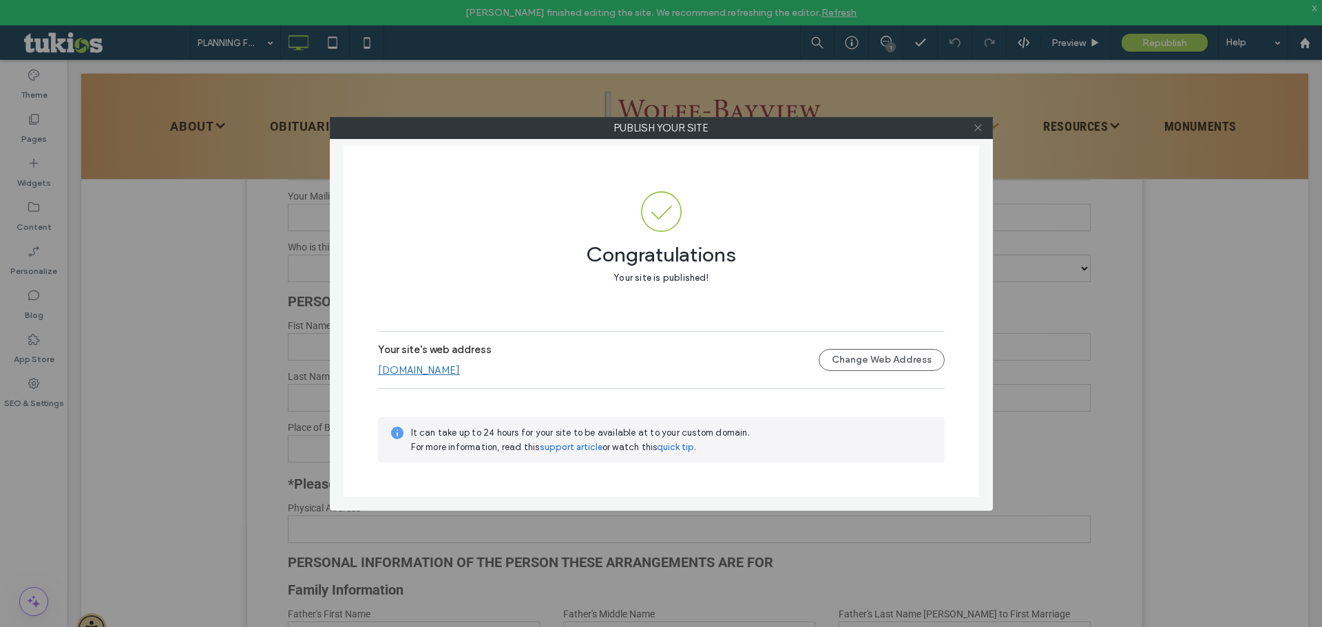
click at [976, 121] on span at bounding box center [978, 128] width 10 height 21
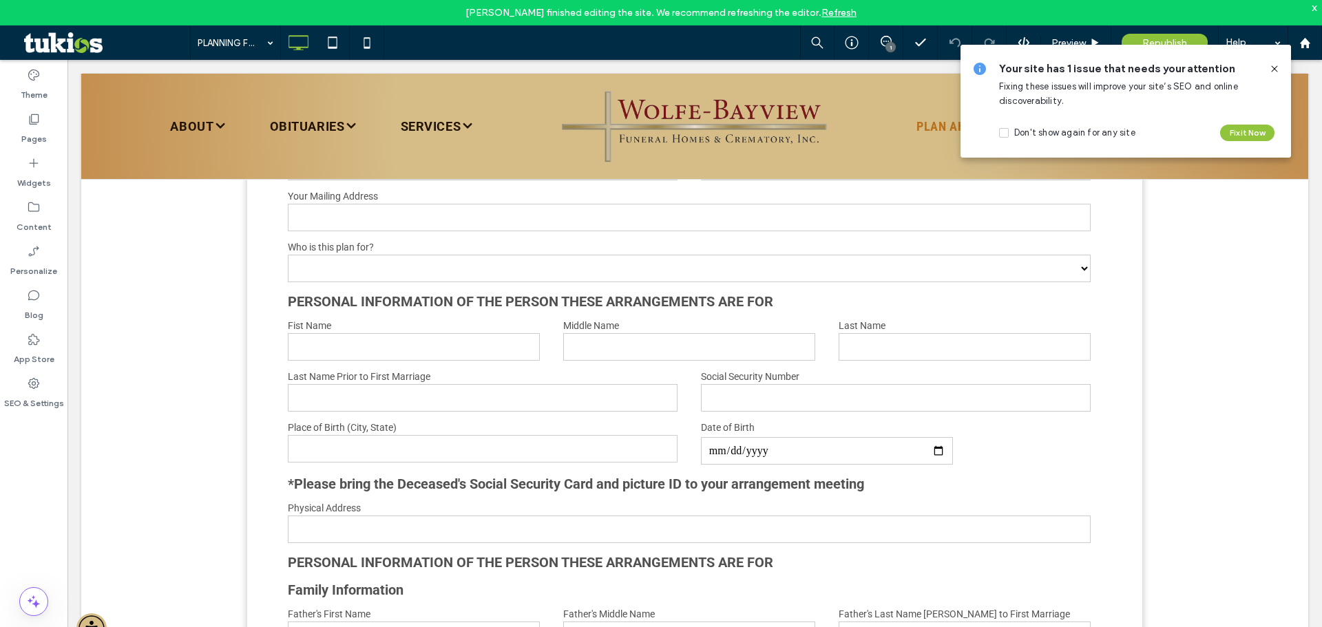
drag, startPoint x: 1273, startPoint y: 67, endPoint x: 1200, endPoint y: 5, distance: 95.6
click at [1273, 67] on use at bounding box center [1274, 68] width 6 height 6
